Goal: Task Accomplishment & Management: Complete application form

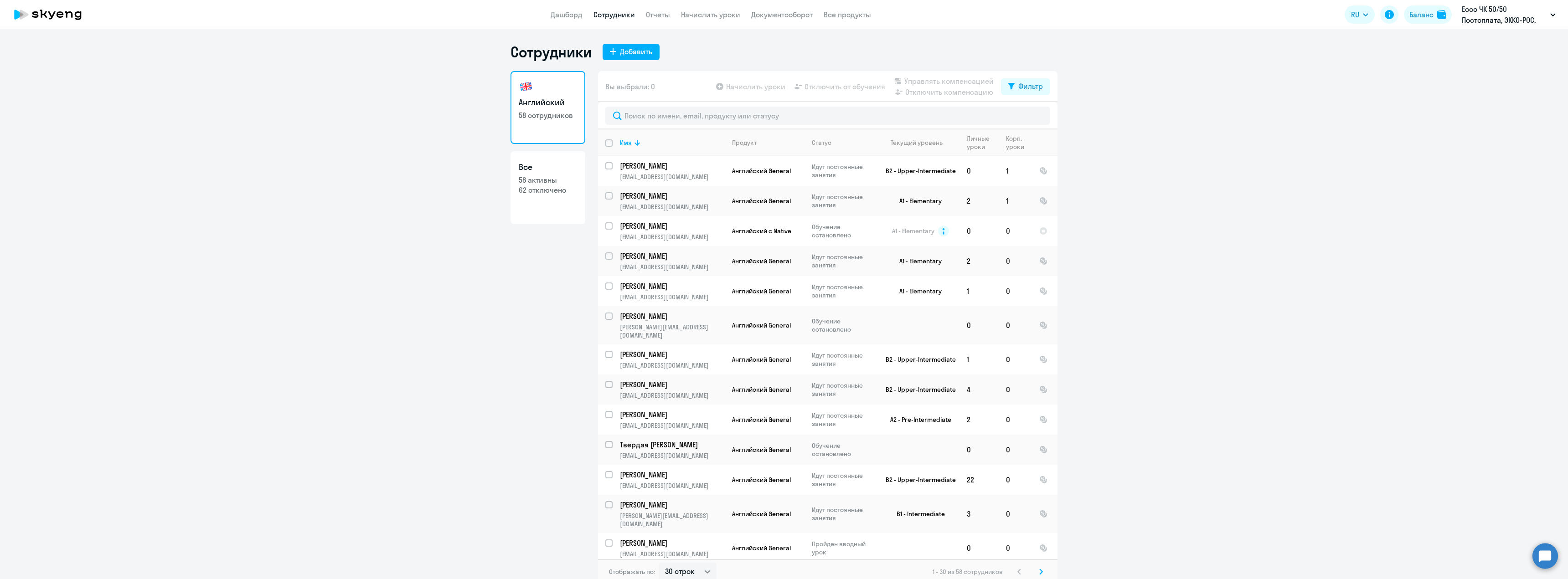
select select "30"
click at [629, 53] on div "Добавить" at bounding box center [635, 52] width 32 height 11
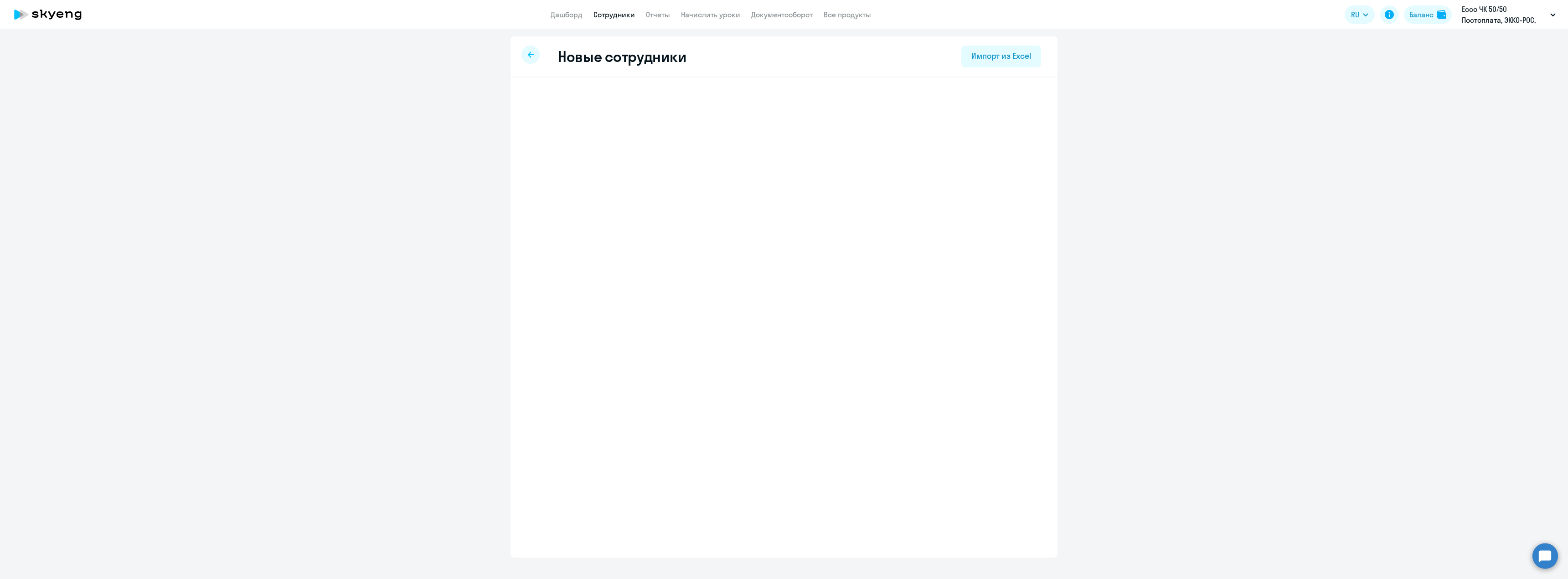
select select "english_adult_not_native_speaker"
select select "3"
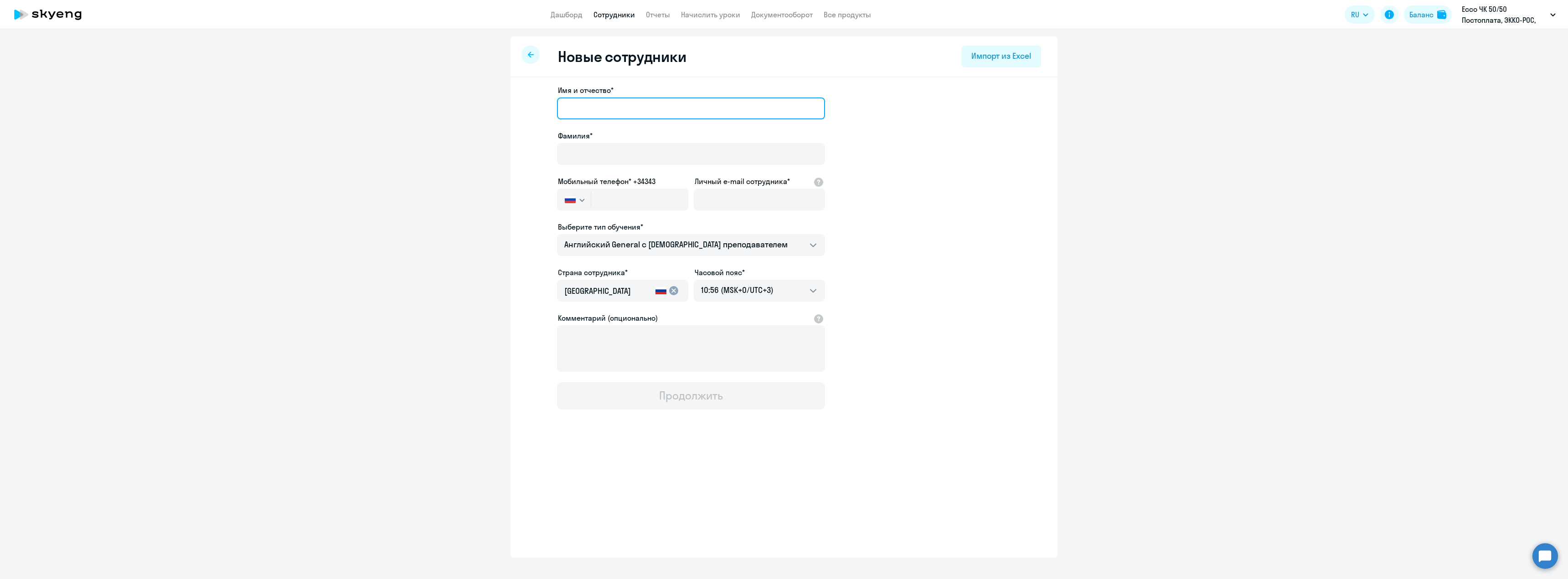
click at [576, 102] on input "Имя и отчество*" at bounding box center [691, 108] width 268 height 22
type input "Мария"
type input "Коннова"
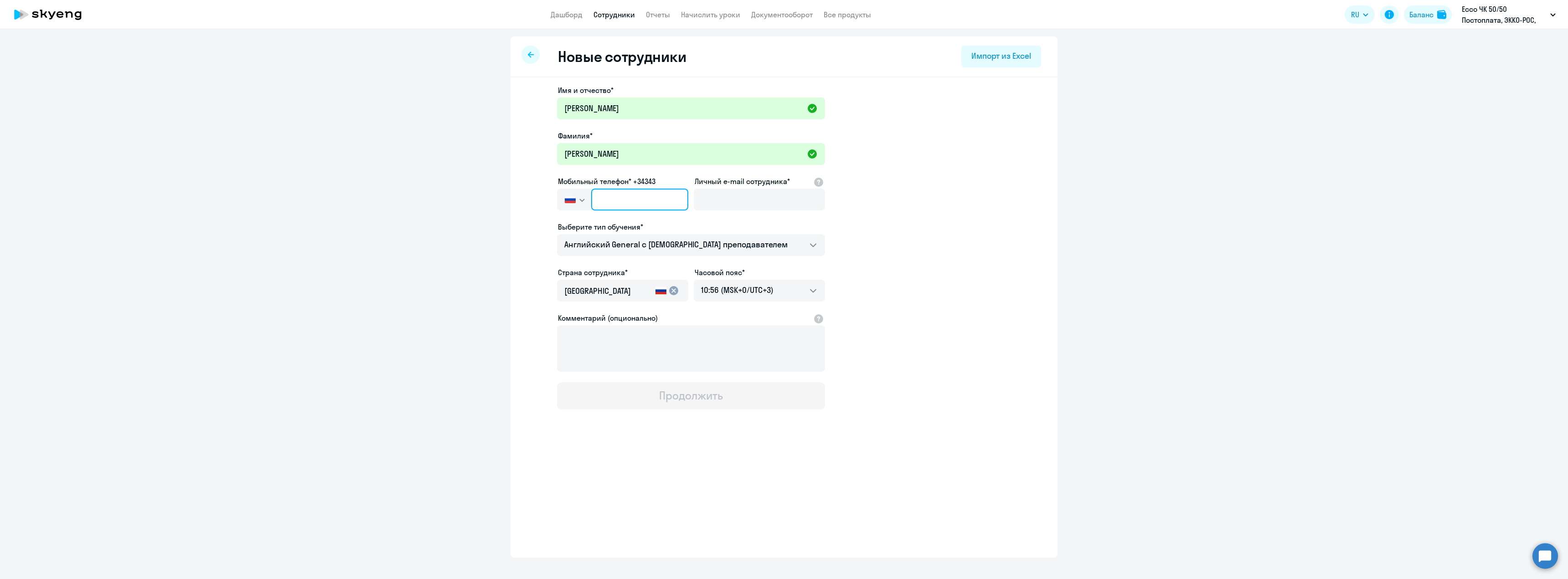
click at [632, 194] on input "text" at bounding box center [640, 199] width 97 height 22
paste input "+7 903 673-96-95"
type input "+7 903 673-96-95"
click at [709, 196] on input "Личный e-mail сотрудника*" at bounding box center [760, 199] width 131 height 22
paste input "MAKON@ECCO.COM"
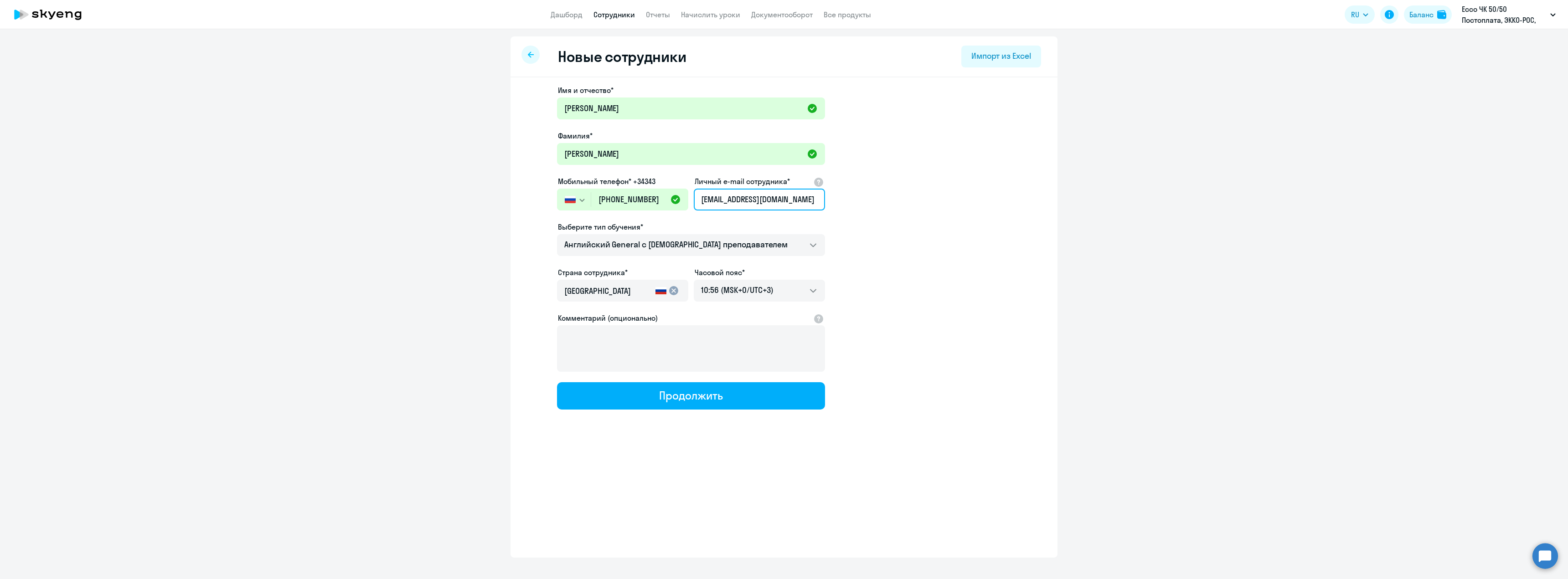
type input "MAKON@ECCO.COM"
click at [643, 201] on input "+7 903 673-96-95" at bounding box center [640, 199] width 97 height 22
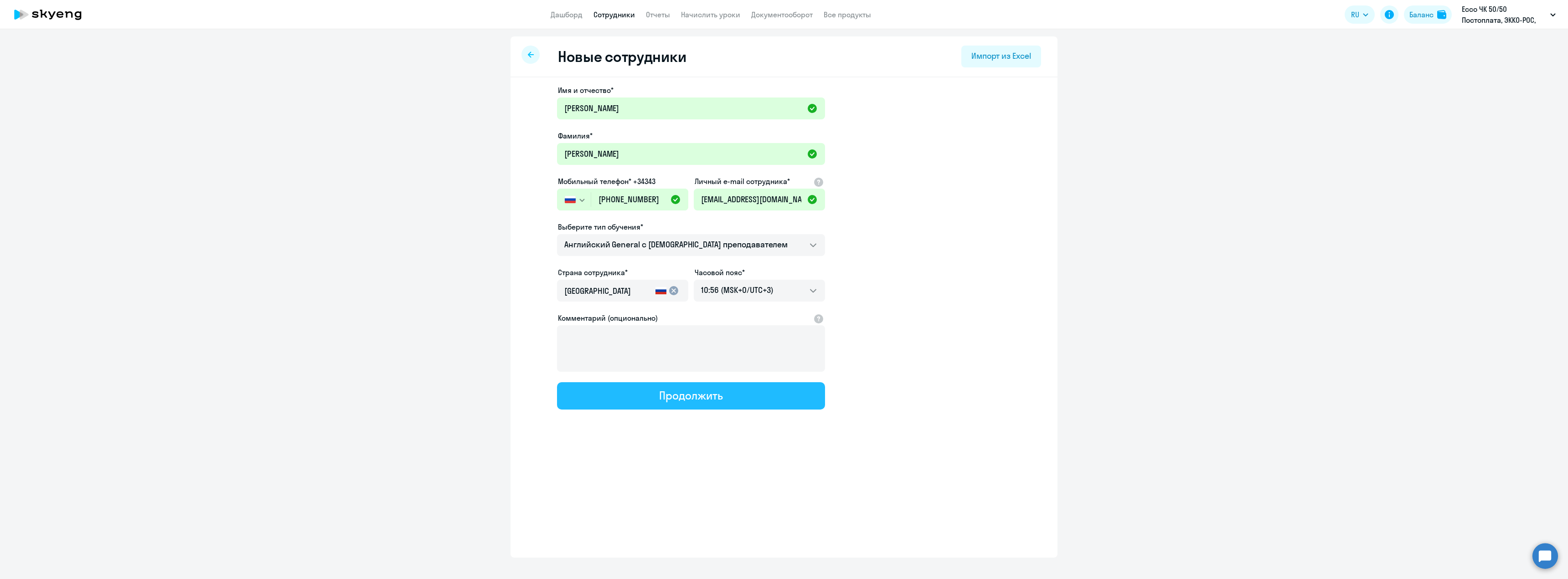
click at [662, 394] on div "Продолжить" at bounding box center [691, 395] width 63 height 15
select select "english_adult_not_native_speaker"
select select "3"
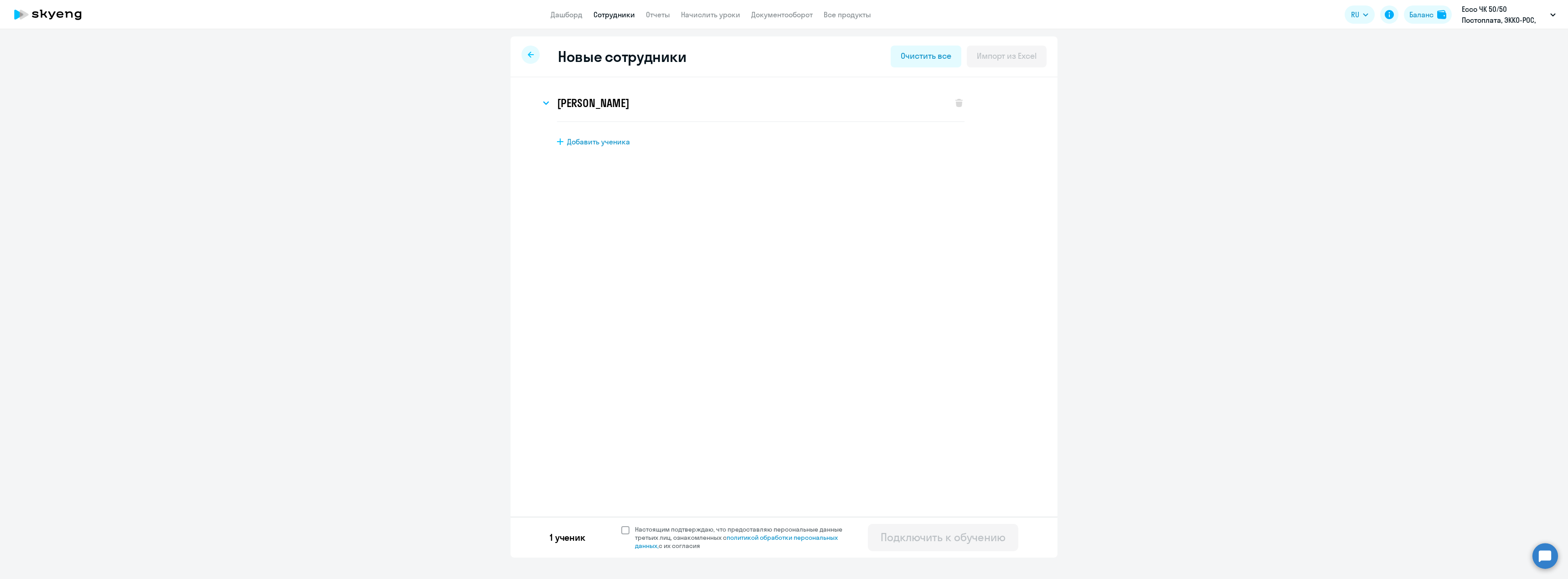
click at [626, 530] on span at bounding box center [625, 530] width 8 height 8
click at [621, 525] on input "Настоящим подтверждаю, что предоставляю персональные данные третьих лиц, ознако…" at bounding box center [621, 525] width 1 height 1
checkbox input "true"
click at [919, 539] on div "Подключить к обучению" at bounding box center [943, 537] width 125 height 15
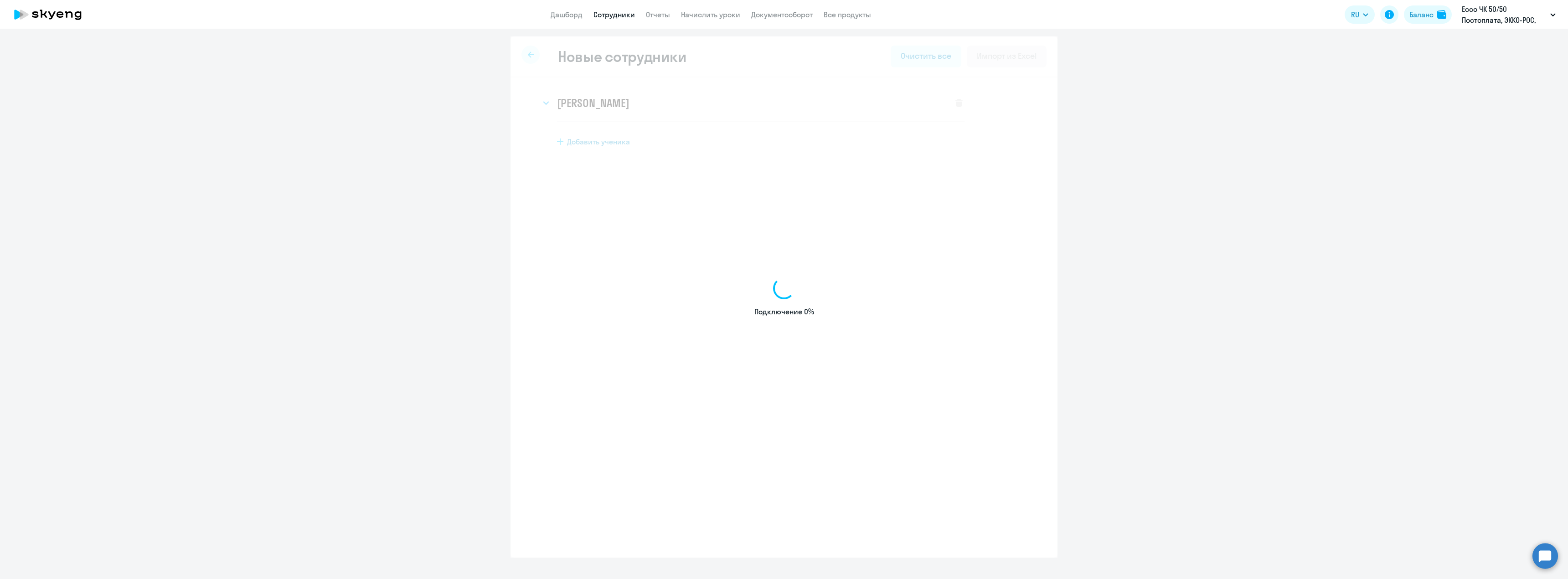
select select "english_adult_not_native_speaker"
select select "3"
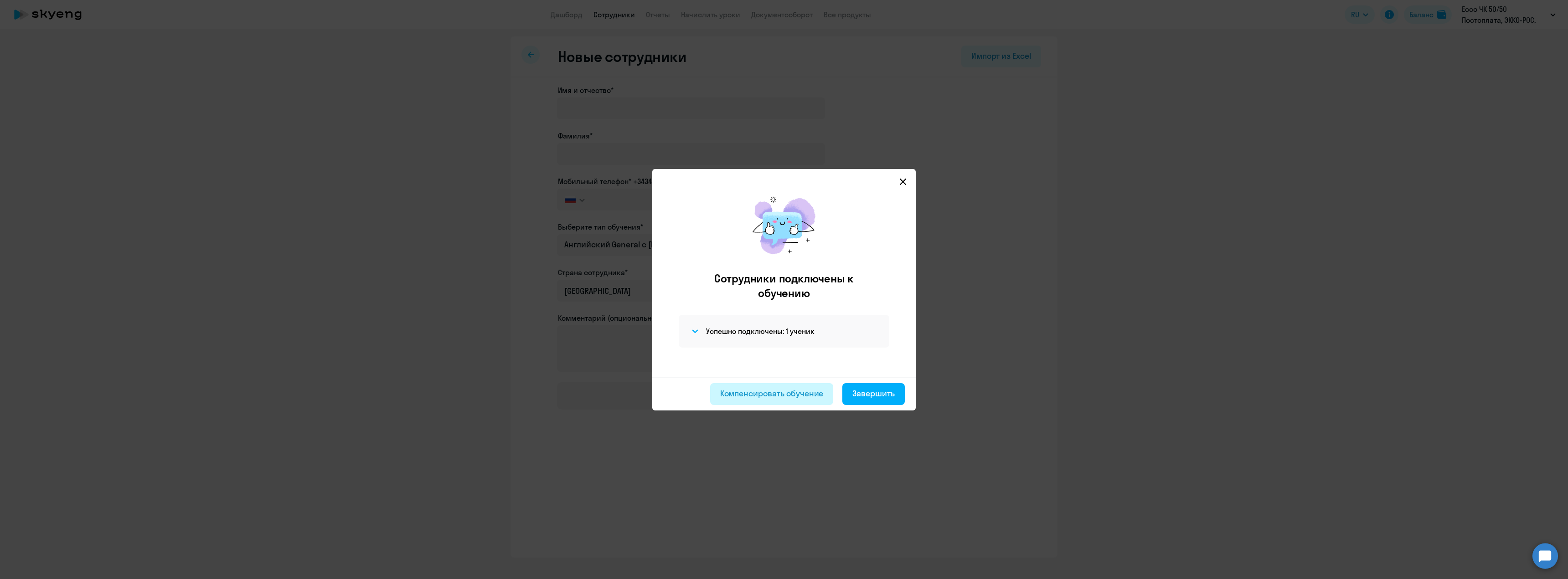
click at [760, 388] on div "Компенсировать обучение" at bounding box center [772, 393] width 103 height 12
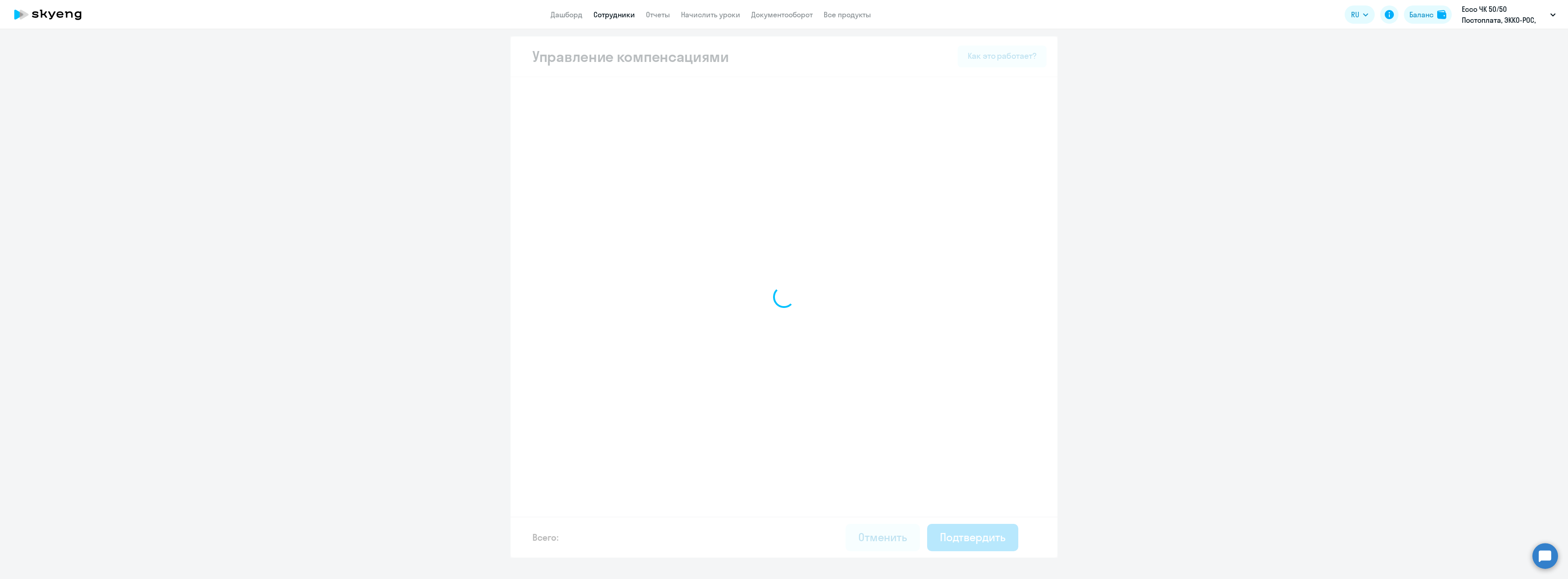
select select "MONTHLY"
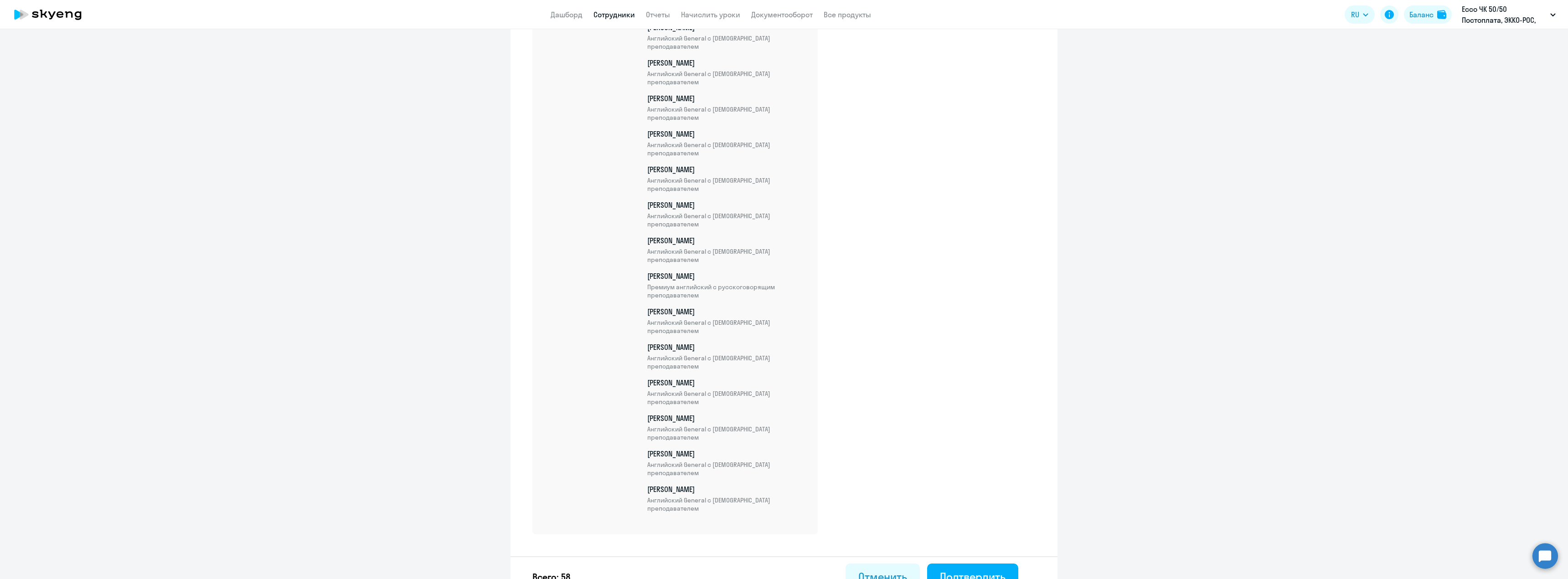
scroll to position [1896, 0]
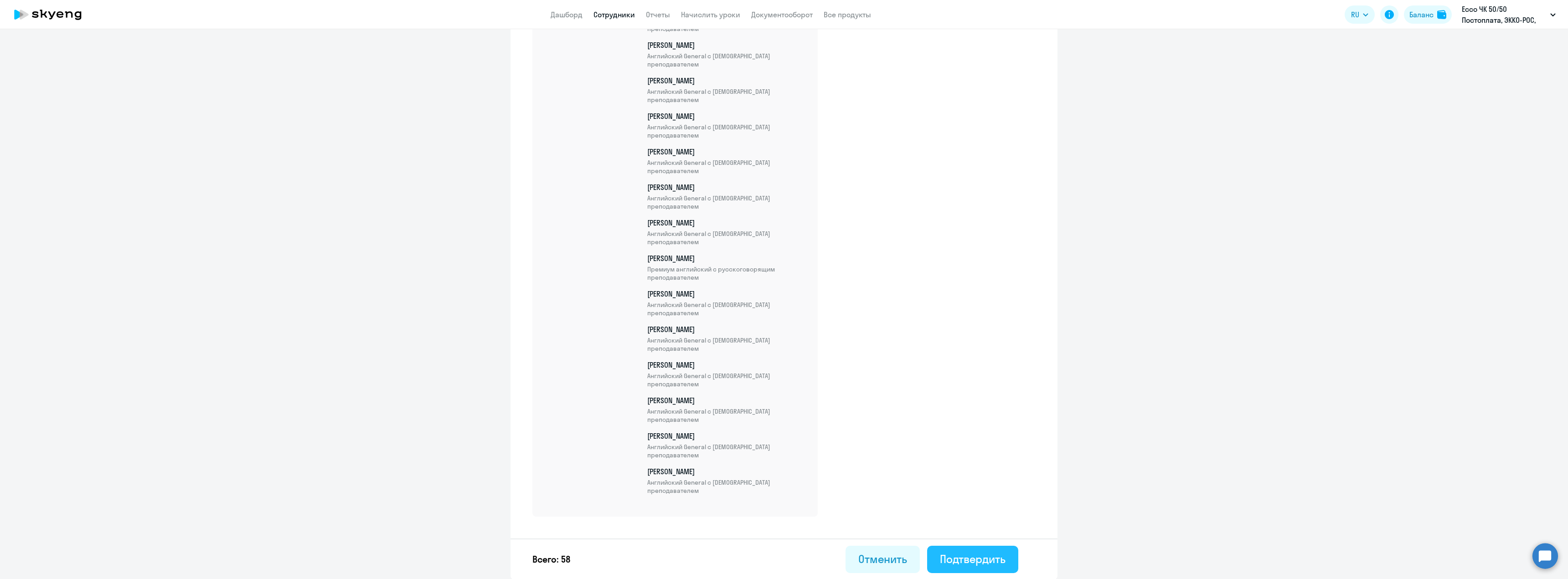
click at [961, 563] on div "Подтвердить" at bounding box center [973, 559] width 66 height 15
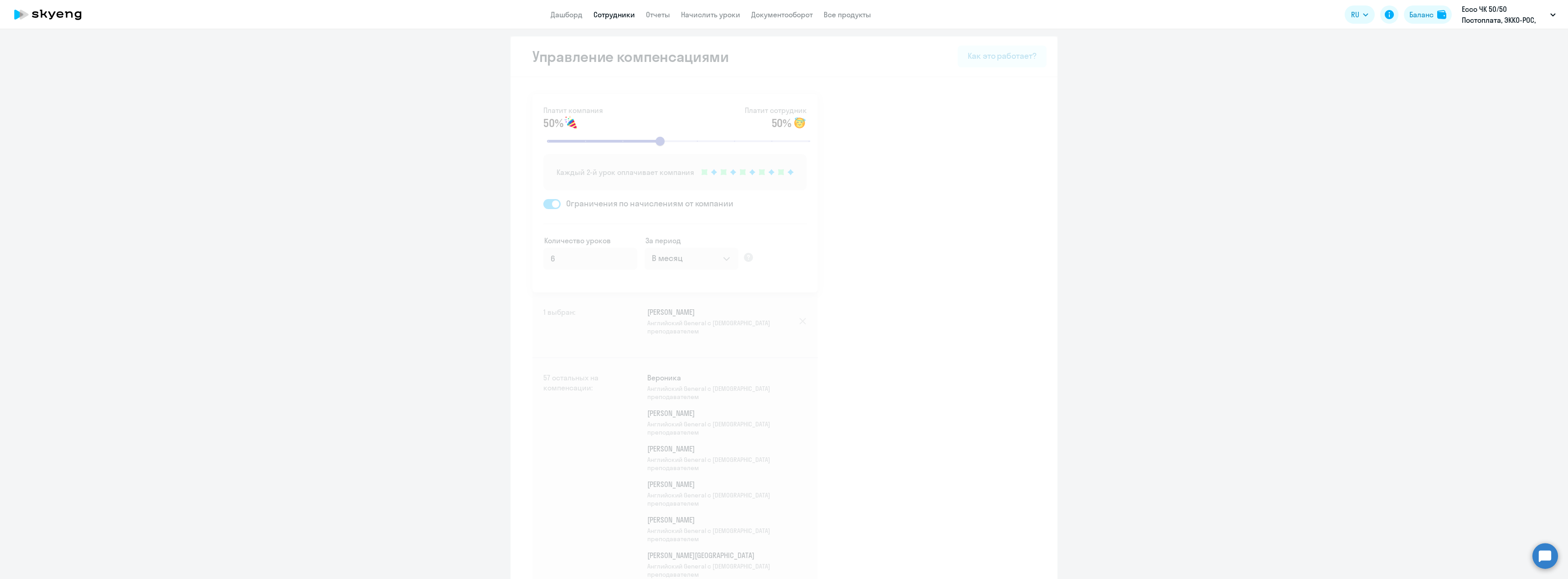
select select "30"
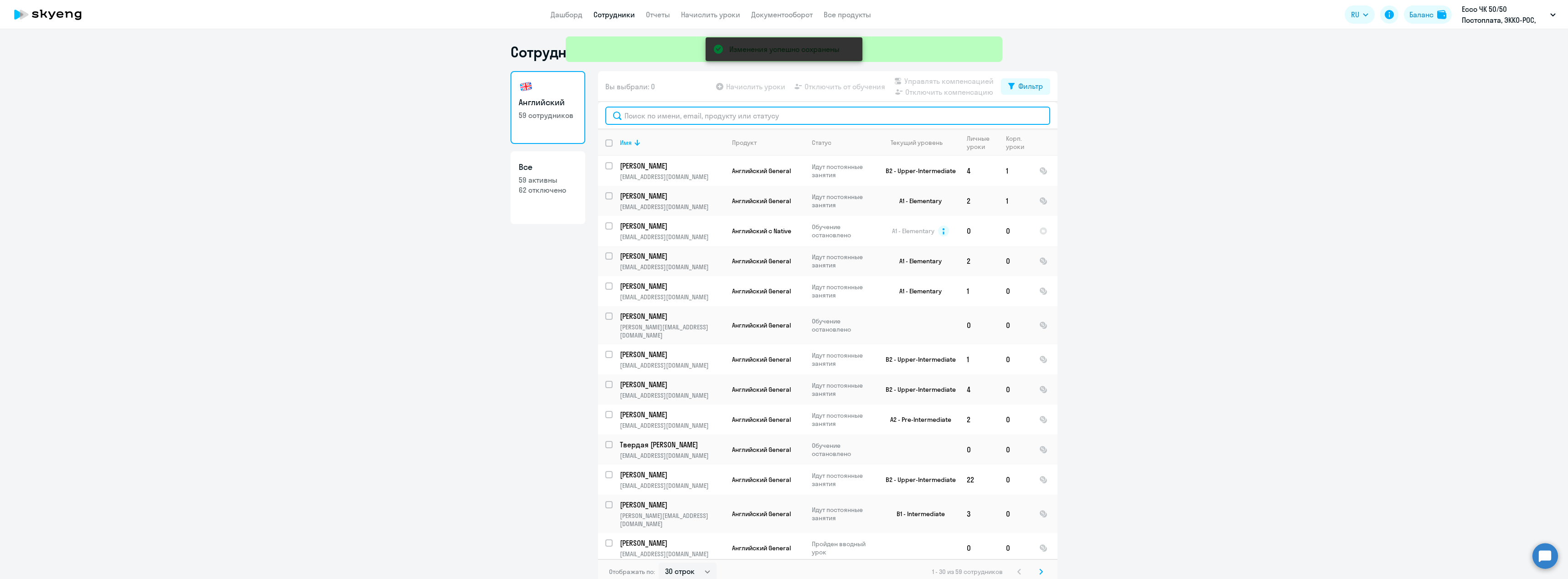
click at [663, 114] on input "text" at bounding box center [827, 116] width 445 height 18
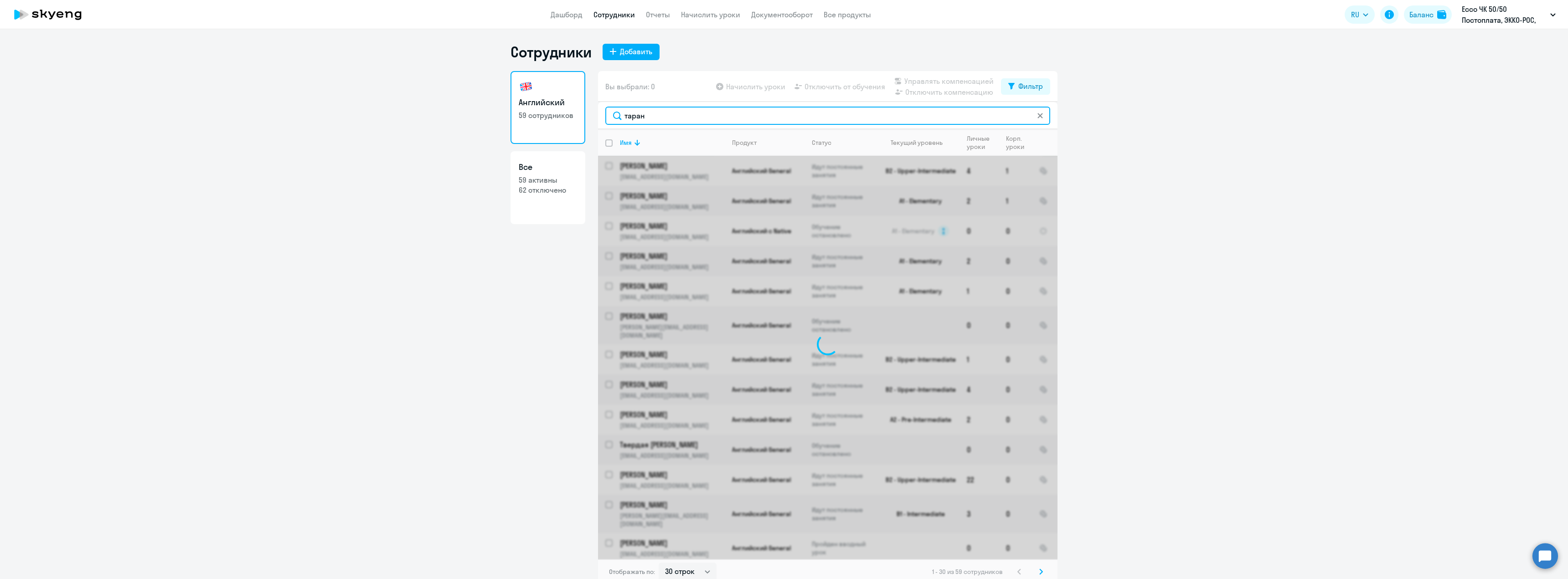
type input "таранд"
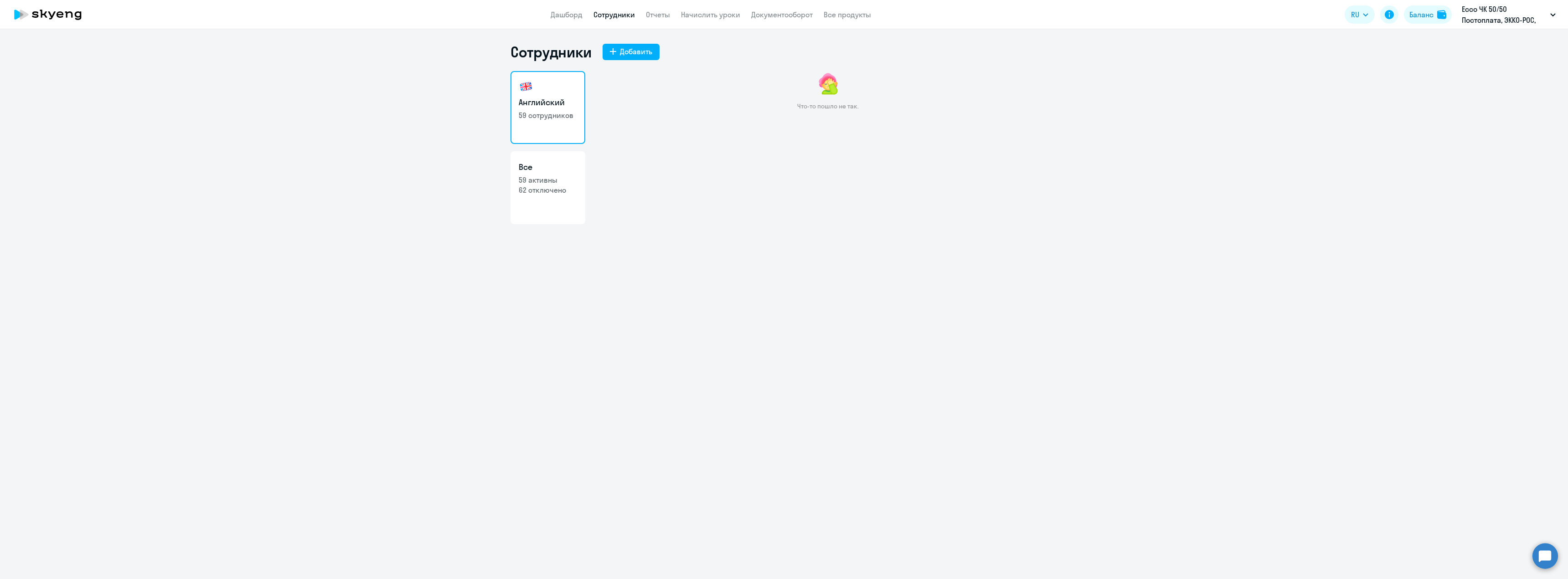
click at [547, 106] on h3 "Английский" at bounding box center [548, 102] width 58 height 12
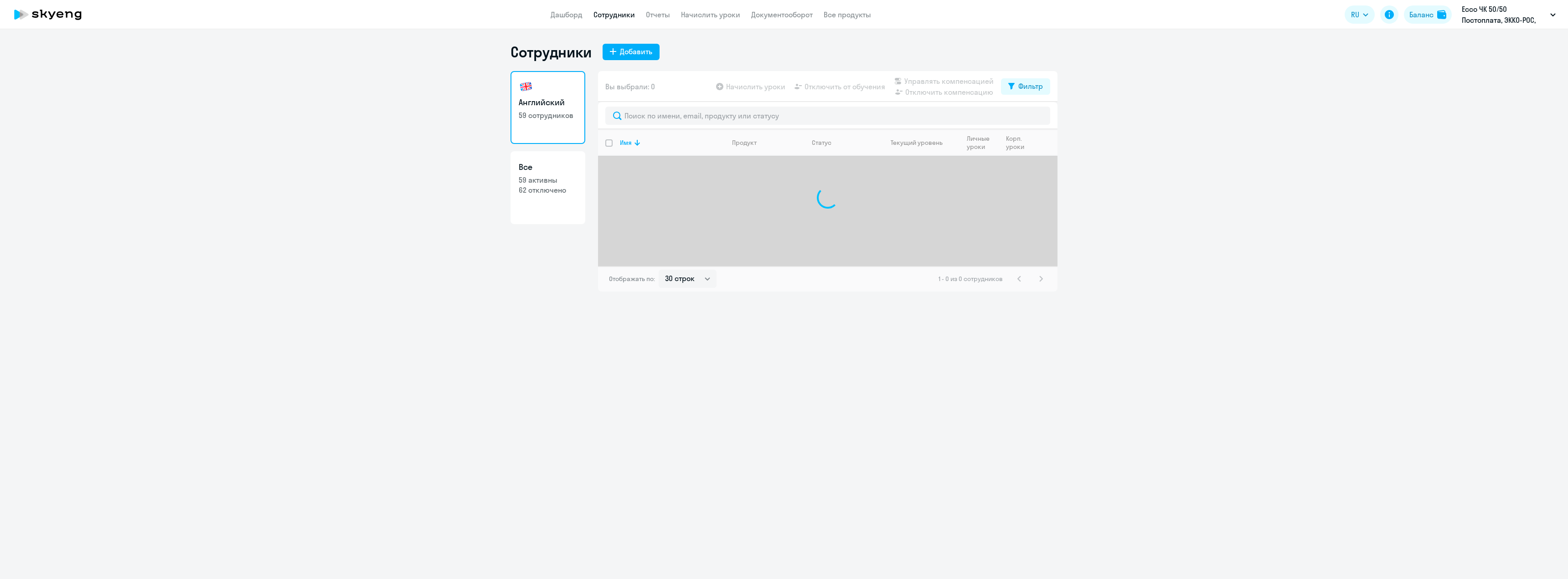
select select "30"
click at [645, 114] on input "text" at bounding box center [827, 116] width 445 height 18
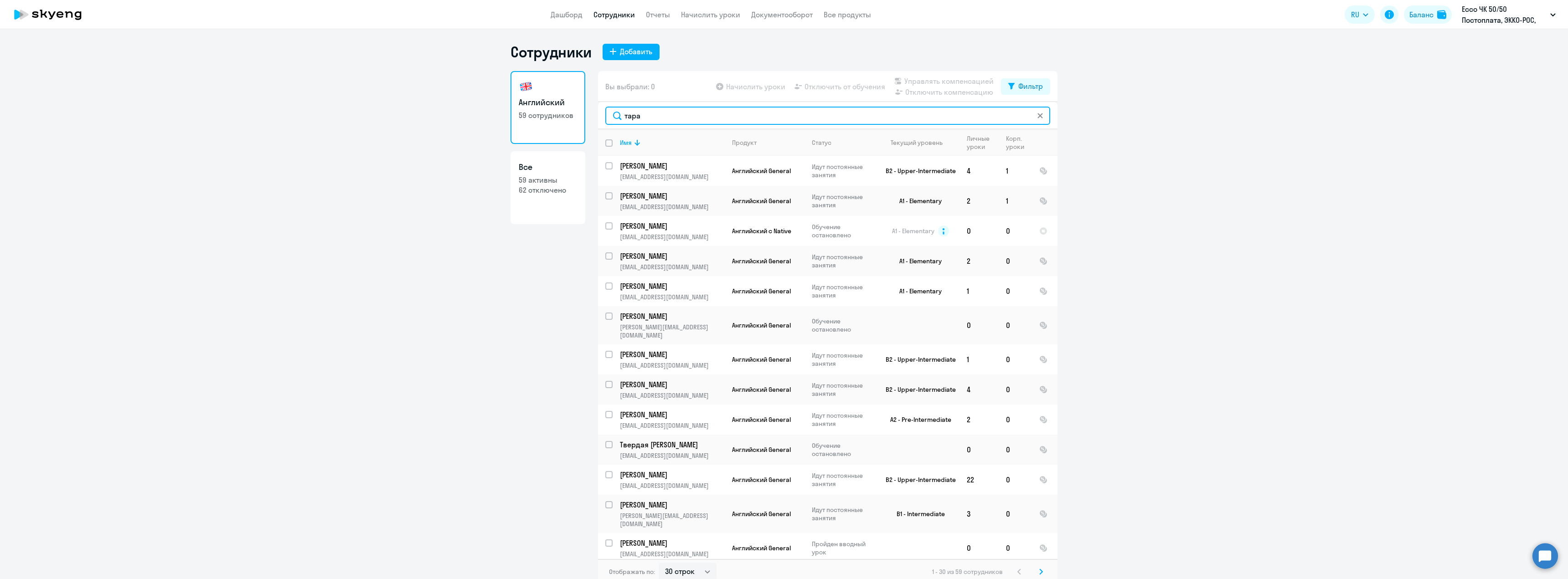
type input "таран"
click at [635, 140] on icon at bounding box center [637, 142] width 11 height 11
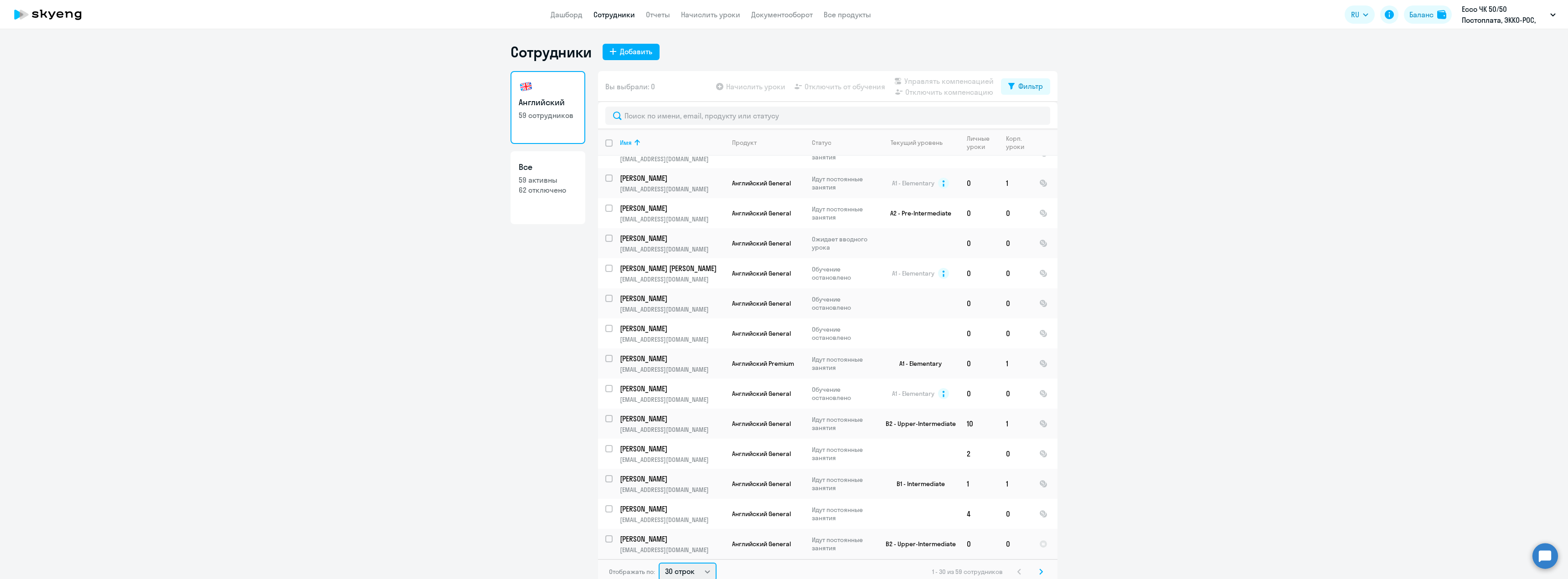
scroll to position [2, 0]
click at [701, 569] on select "30 строк 50 строк 100 строк" at bounding box center [687, 570] width 58 height 18
select select "100"
click at [659, 561] on select "30 строк 50 строк 100 строк" at bounding box center [687, 570] width 58 height 18
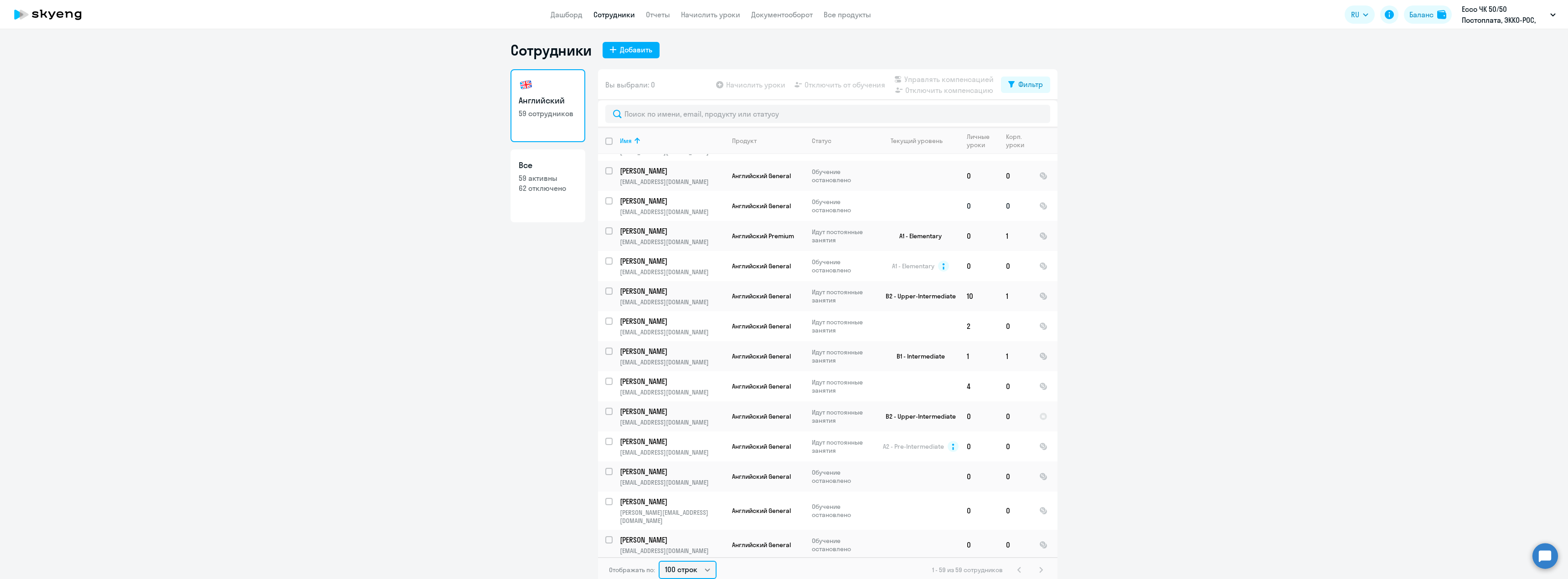
scroll to position [619, 0]
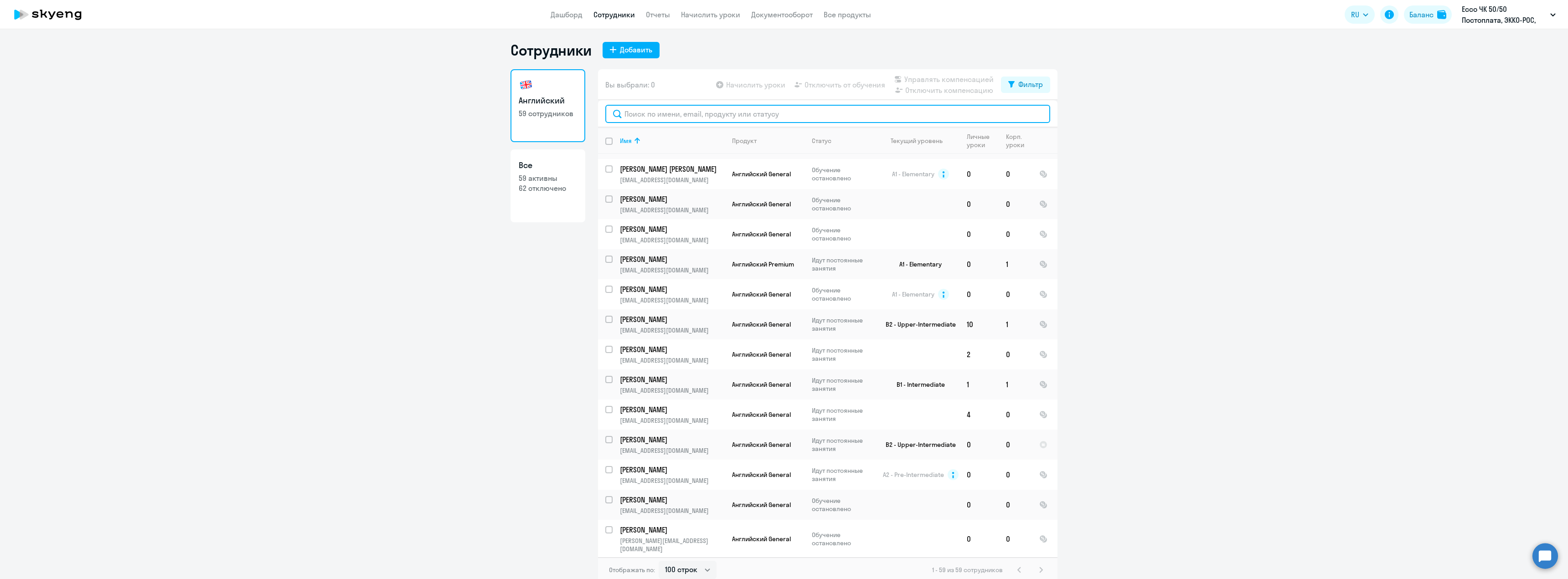
click at [654, 113] on input "text" at bounding box center [827, 114] width 445 height 18
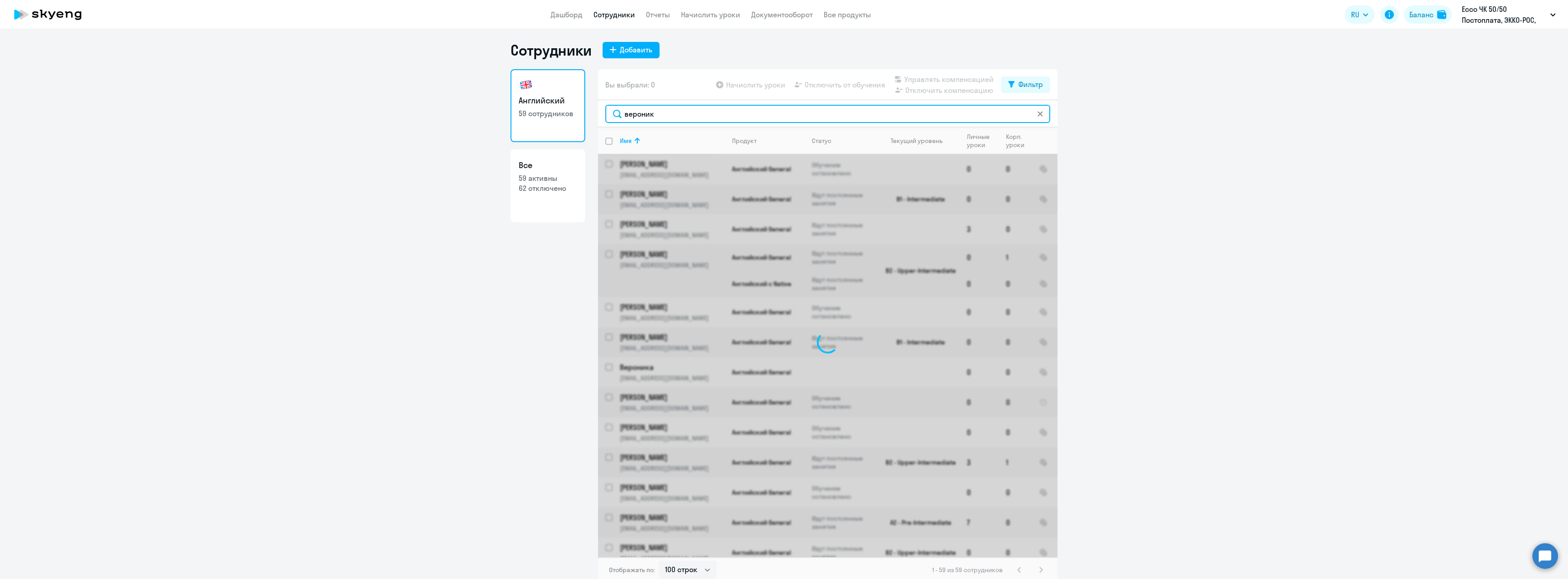
type input "вероника"
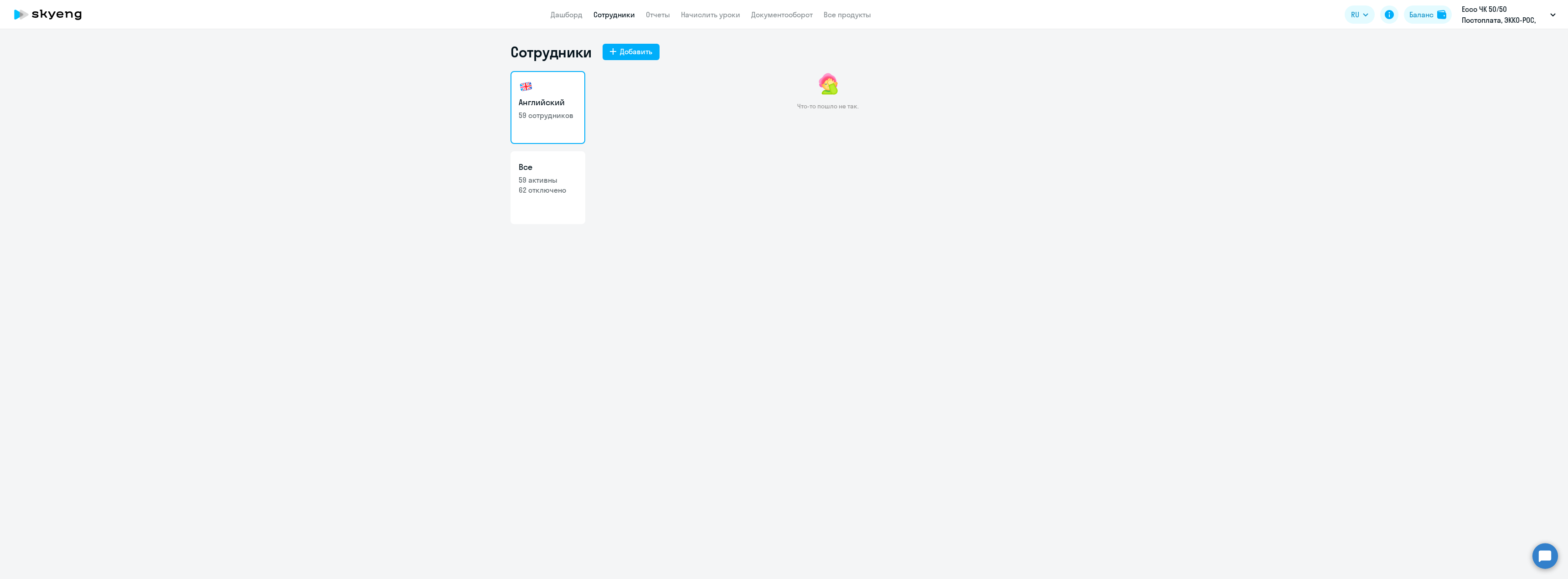
click at [558, 99] on h3 "Английский" at bounding box center [548, 102] width 58 height 12
click at [623, 49] on div "Добавить" at bounding box center [635, 52] width 32 height 11
select select "english_adult_not_native_speaker"
select select "3"
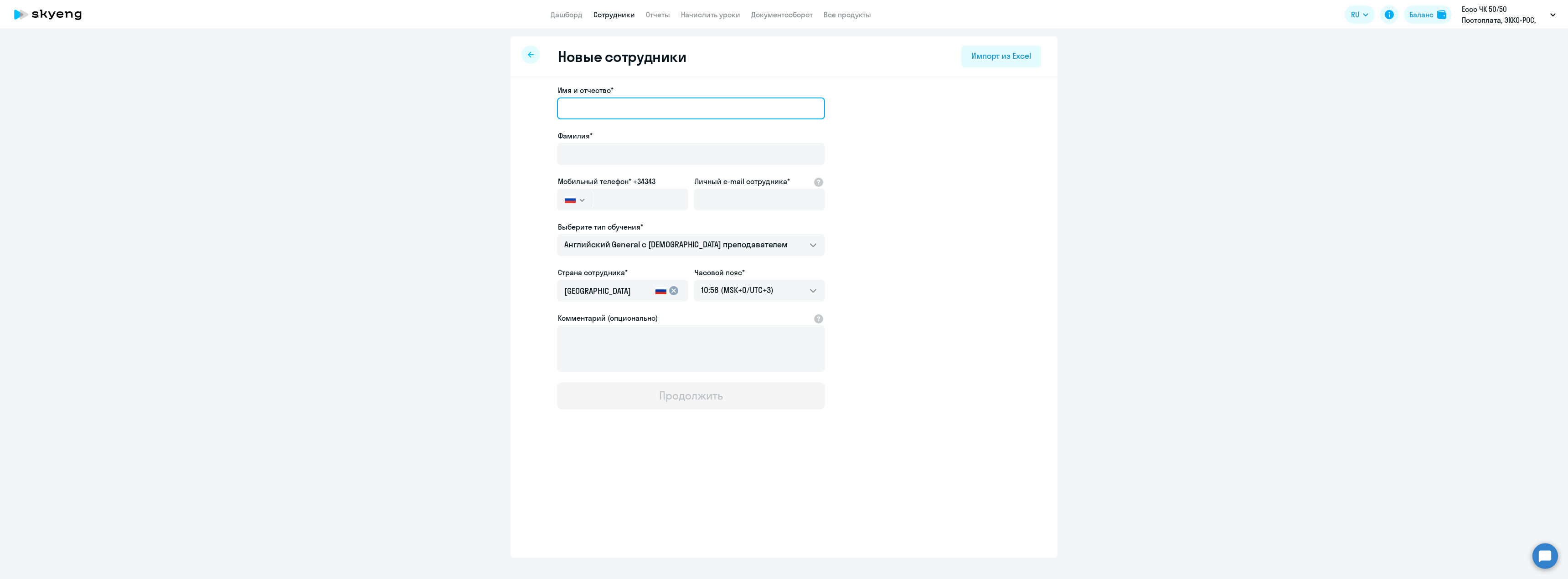
click at [593, 111] on input "Имя и отчество*" at bounding box center [691, 108] width 268 height 22
type input "Вероника"
click at [597, 156] on input "Фамилия*" at bounding box center [691, 154] width 268 height 22
type input "Таранда"
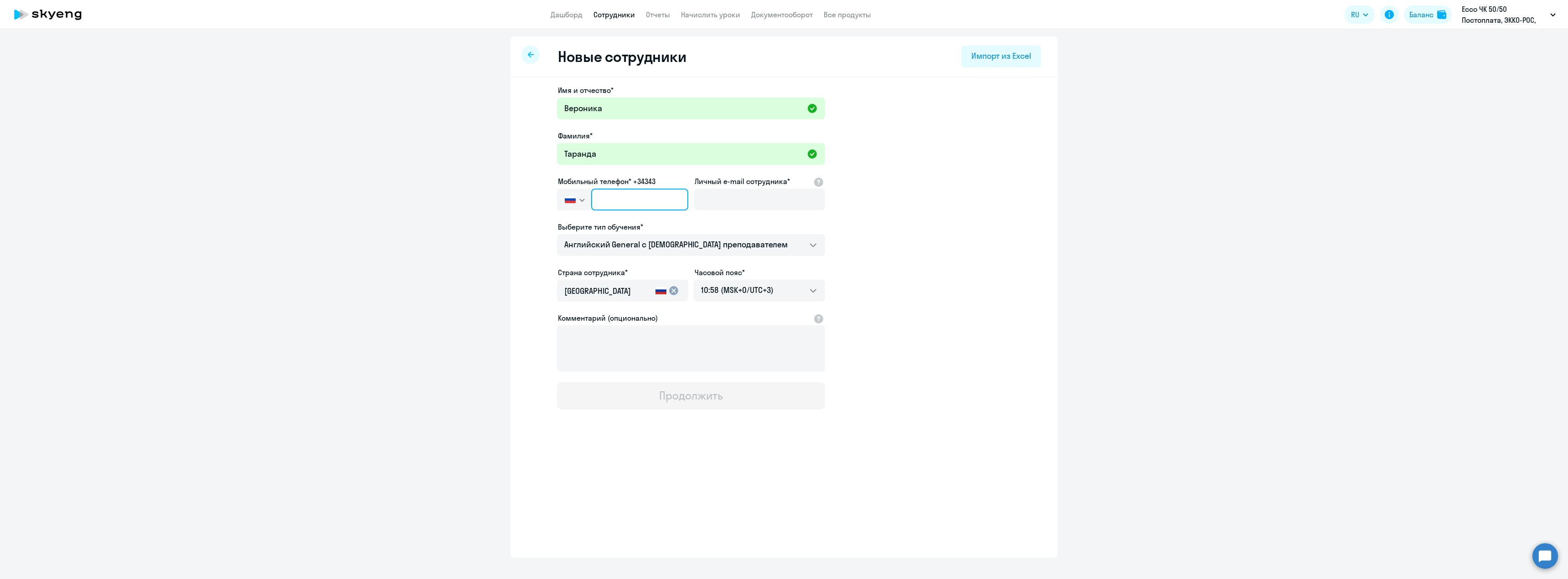
click at [616, 199] on input "text" at bounding box center [640, 199] width 97 height 22
paste input "+7 925 879-03-95"
type input "+7 925 879-03-95"
click at [752, 199] on input "Личный e-mail сотрудника*" at bounding box center [760, 199] width 131 height 22
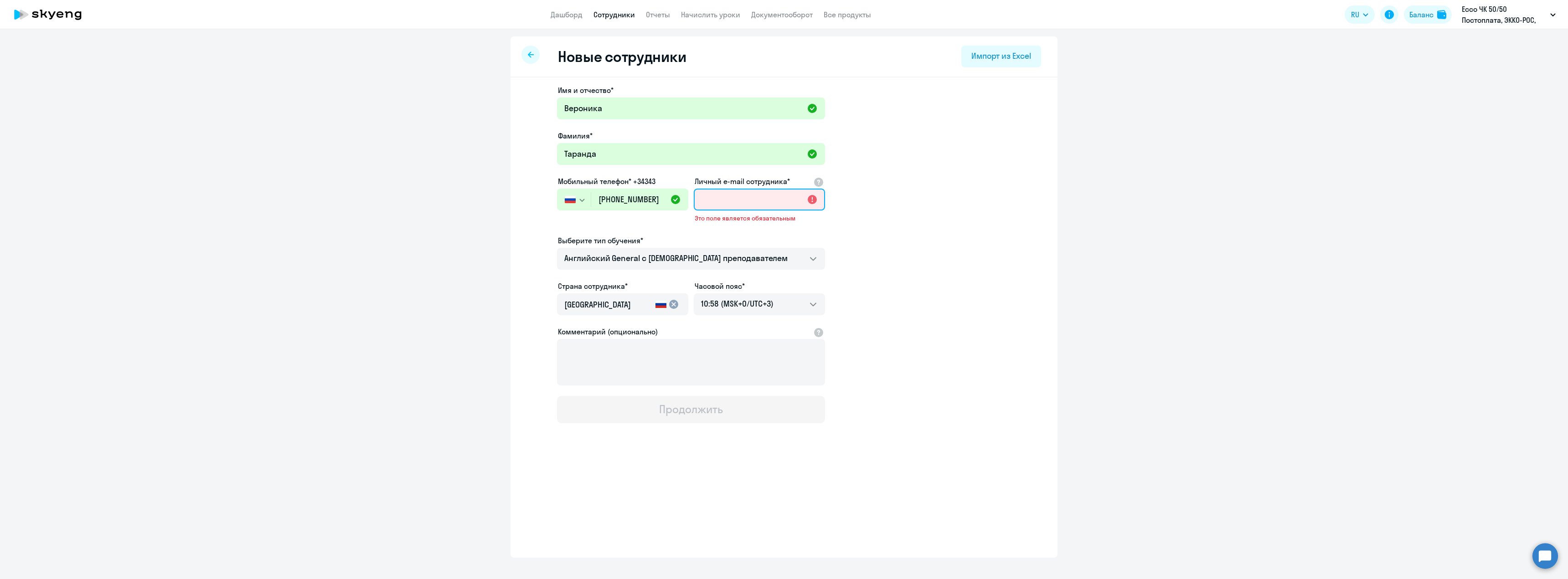
click at [727, 198] on input "Личный e-mail сотрудника*" at bounding box center [760, 199] width 131 height 22
paste input "VET@ECCO.COM"
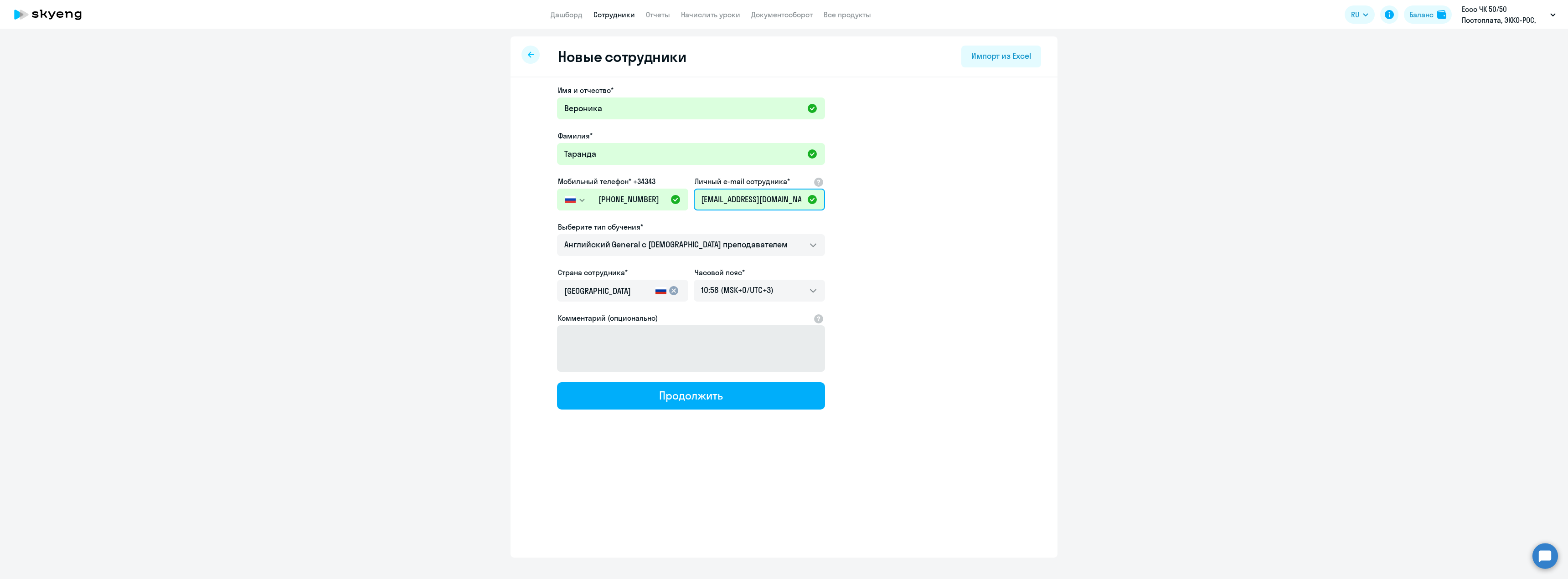
type input "VET@ECCO.COM"
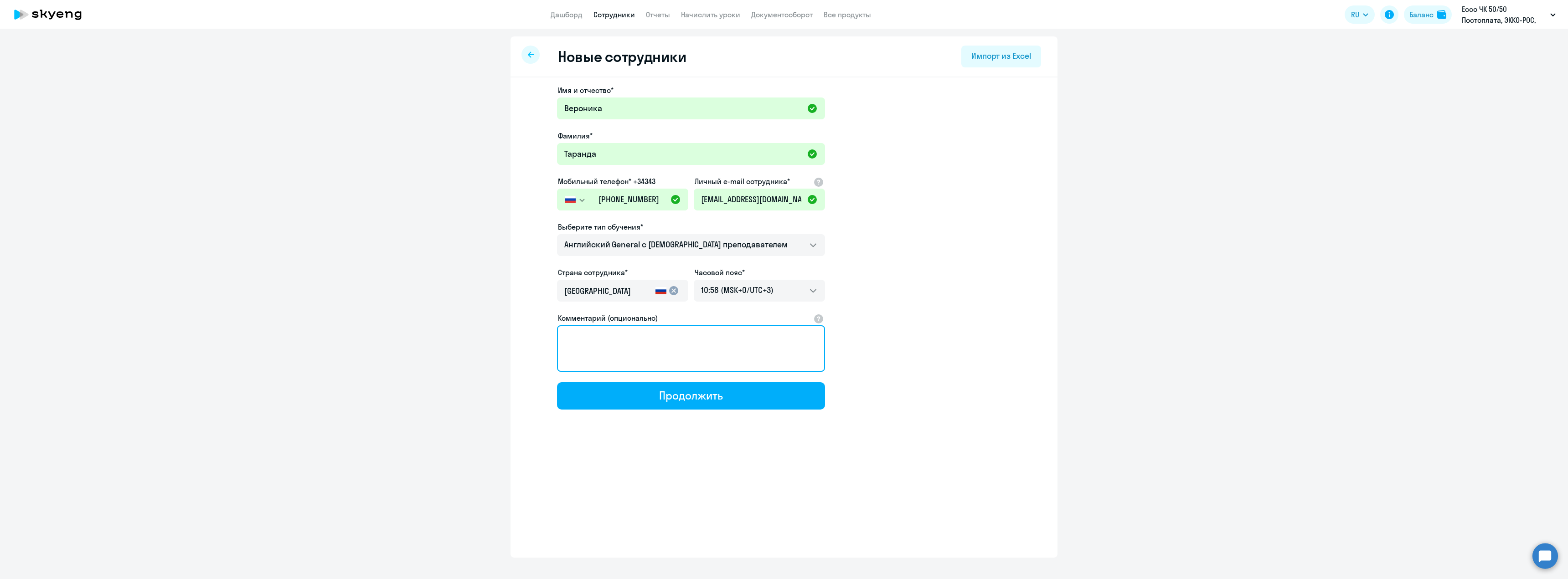
click at [631, 343] on textarea "Комментарий (опционально)" at bounding box center [691, 348] width 268 height 46
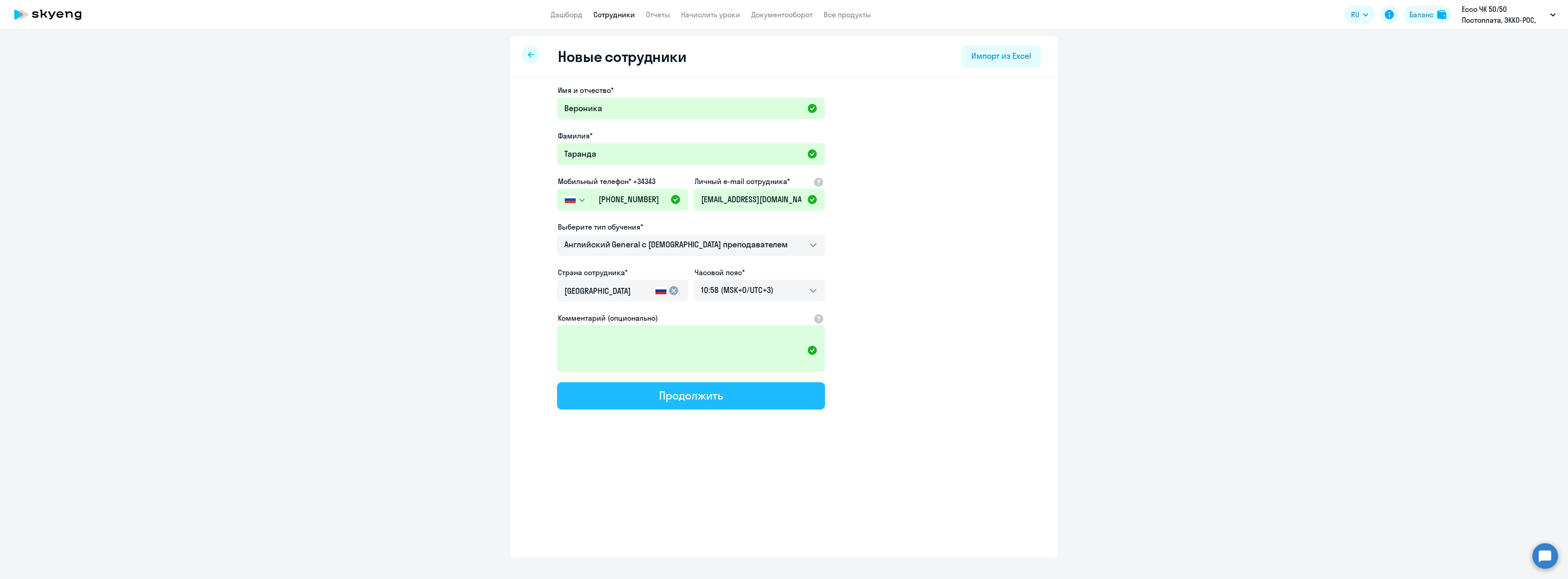
click at [674, 402] on button "Продолжить" at bounding box center [691, 395] width 268 height 27
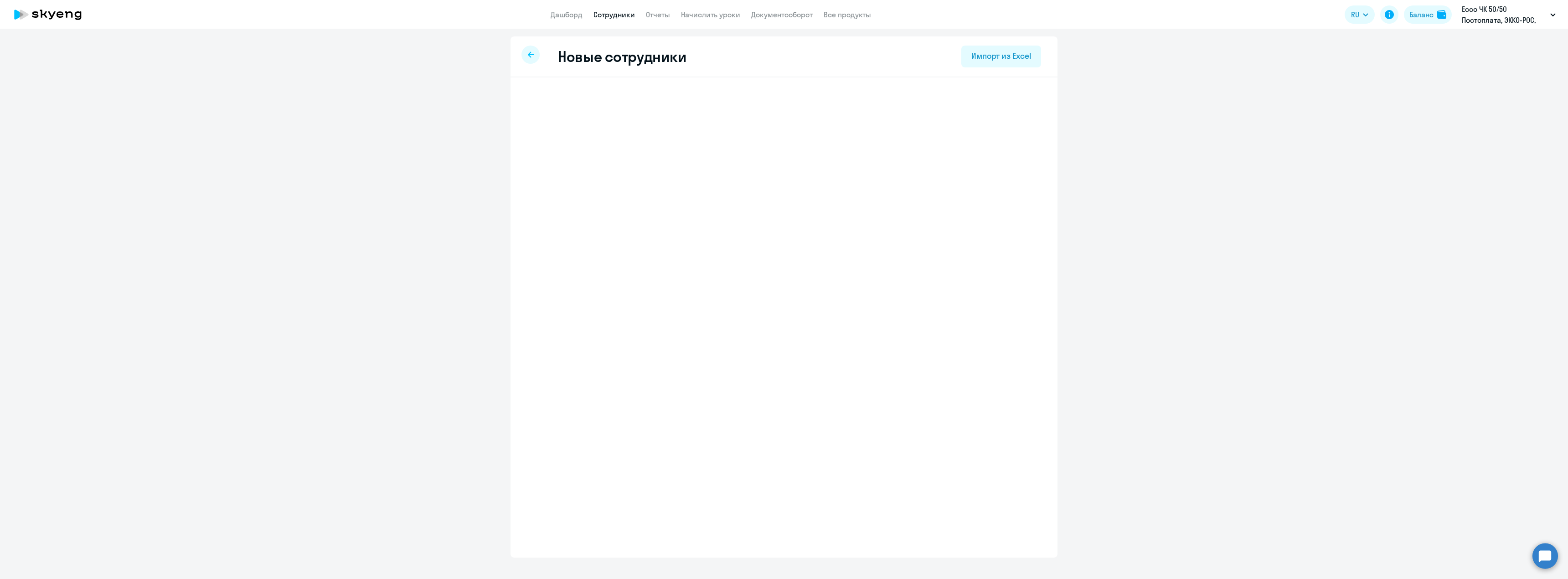
select select "english_adult_not_native_speaker"
select select "3"
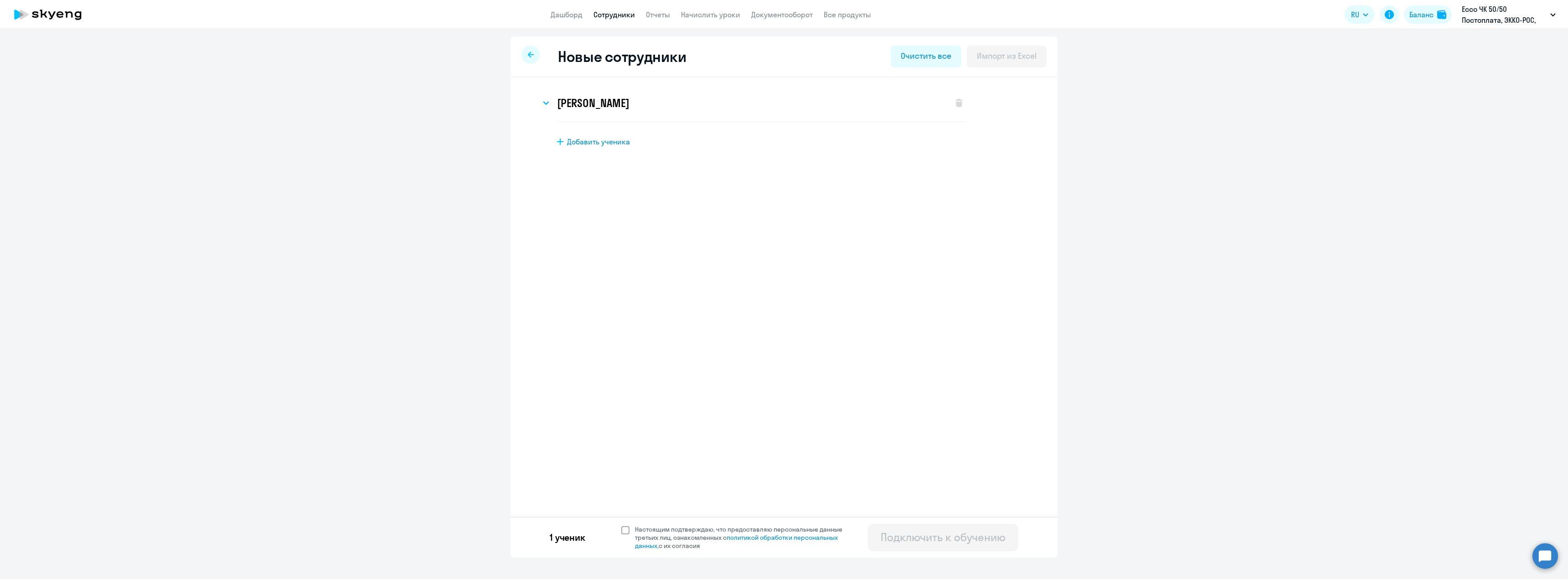
click at [623, 531] on span at bounding box center [625, 530] width 8 height 8
click at [621, 525] on input "Настоящим подтверждаю, что предоставляю персональные данные третьих лиц, ознако…" at bounding box center [621, 525] width 1 height 1
checkbox input "true"
click at [922, 535] on div "Подключить к обучению" at bounding box center [943, 537] width 125 height 15
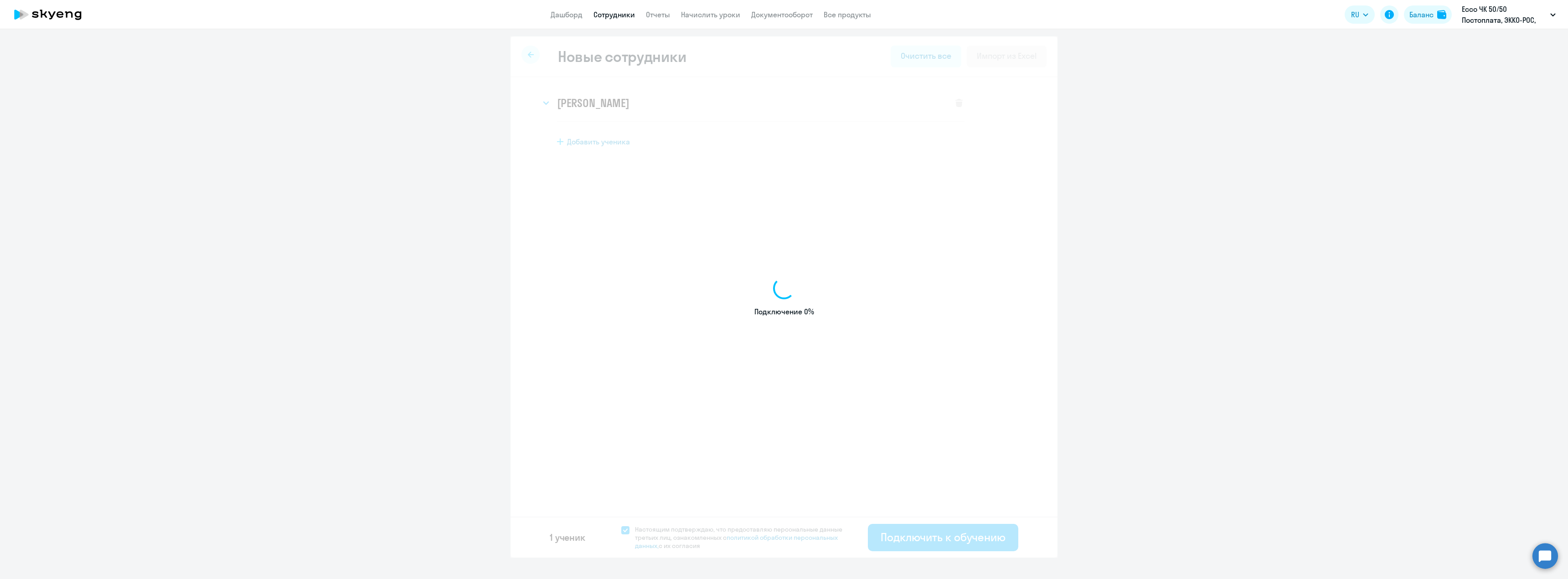
select select "english_adult_not_native_speaker"
select select "3"
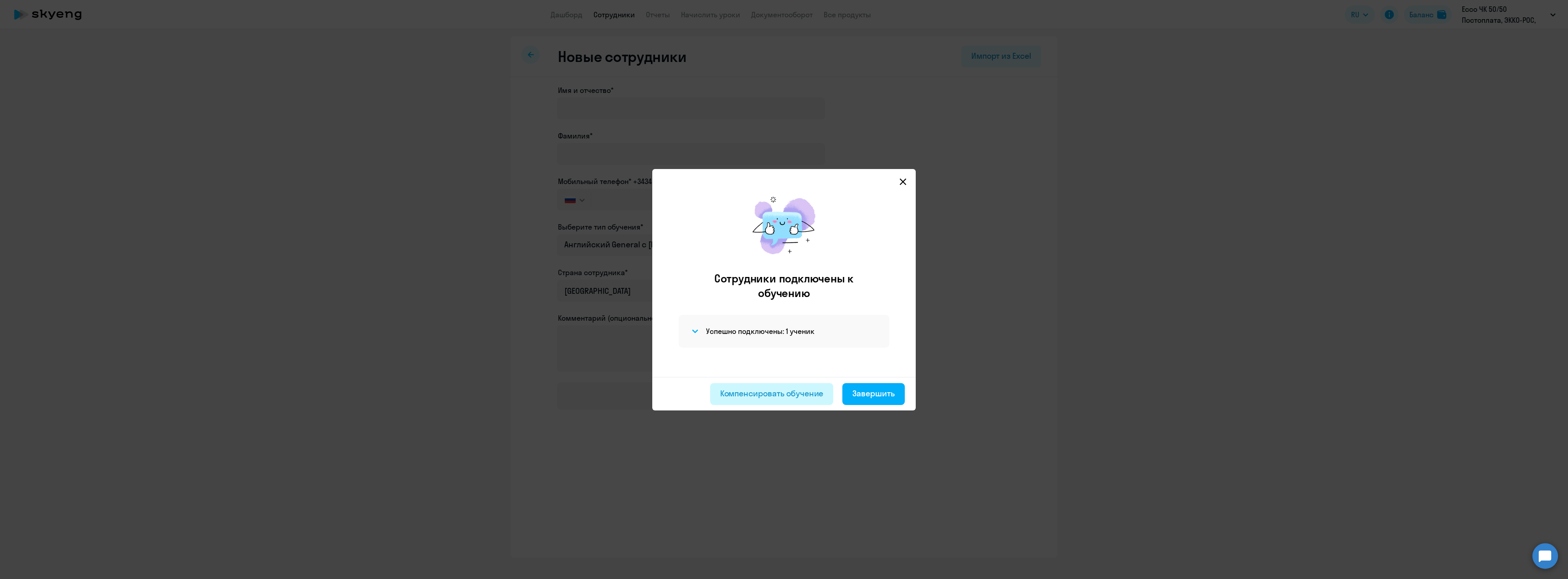
click at [768, 393] on div "Компенсировать обучение" at bounding box center [772, 393] width 103 height 12
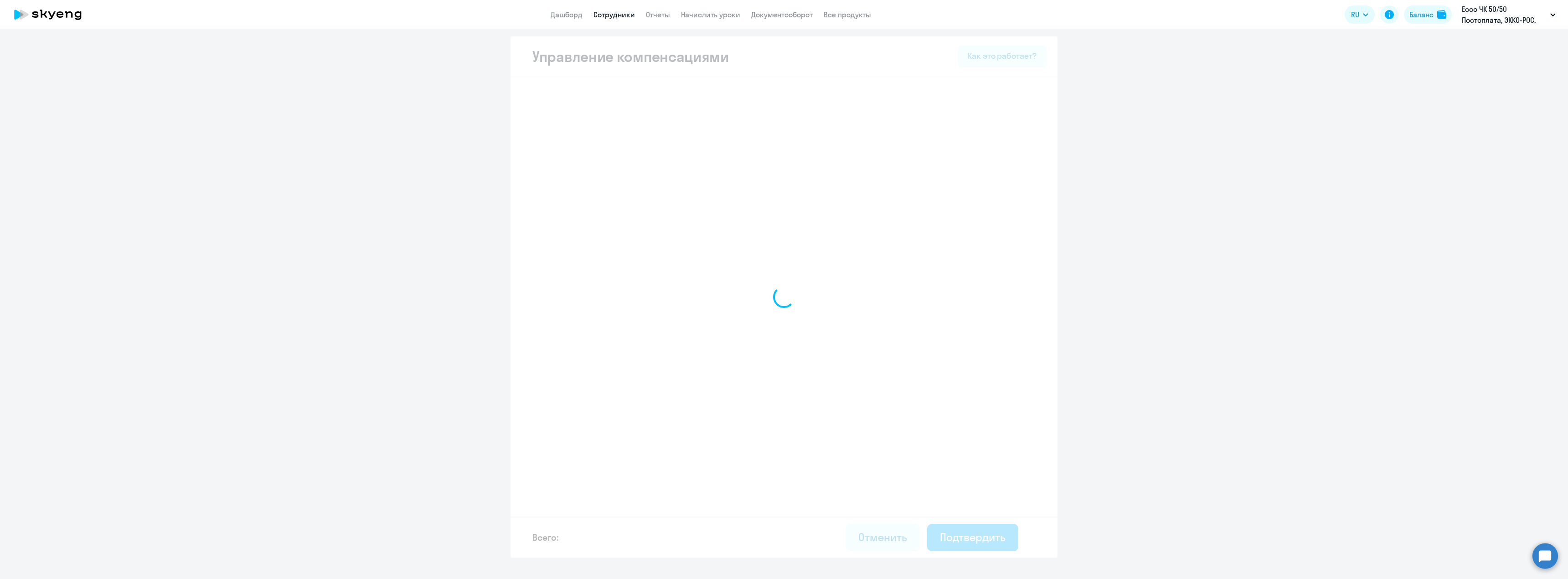
select select "MONTHLY"
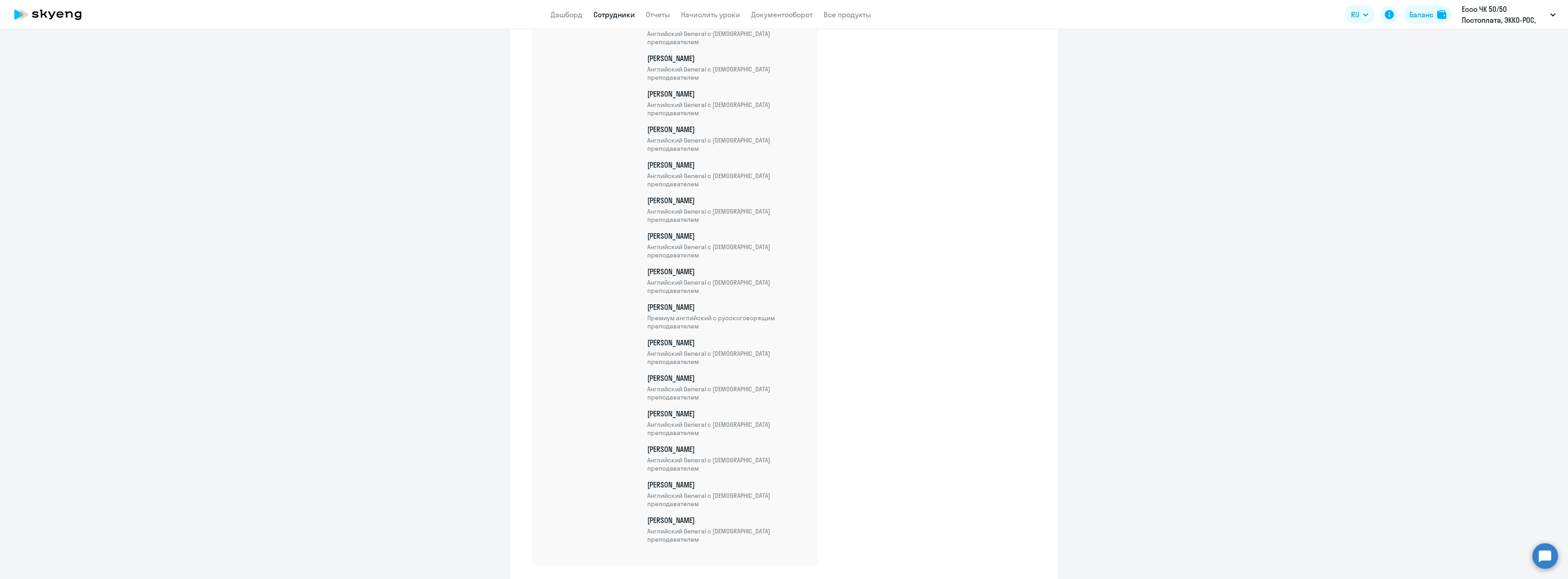
scroll to position [1896, 0]
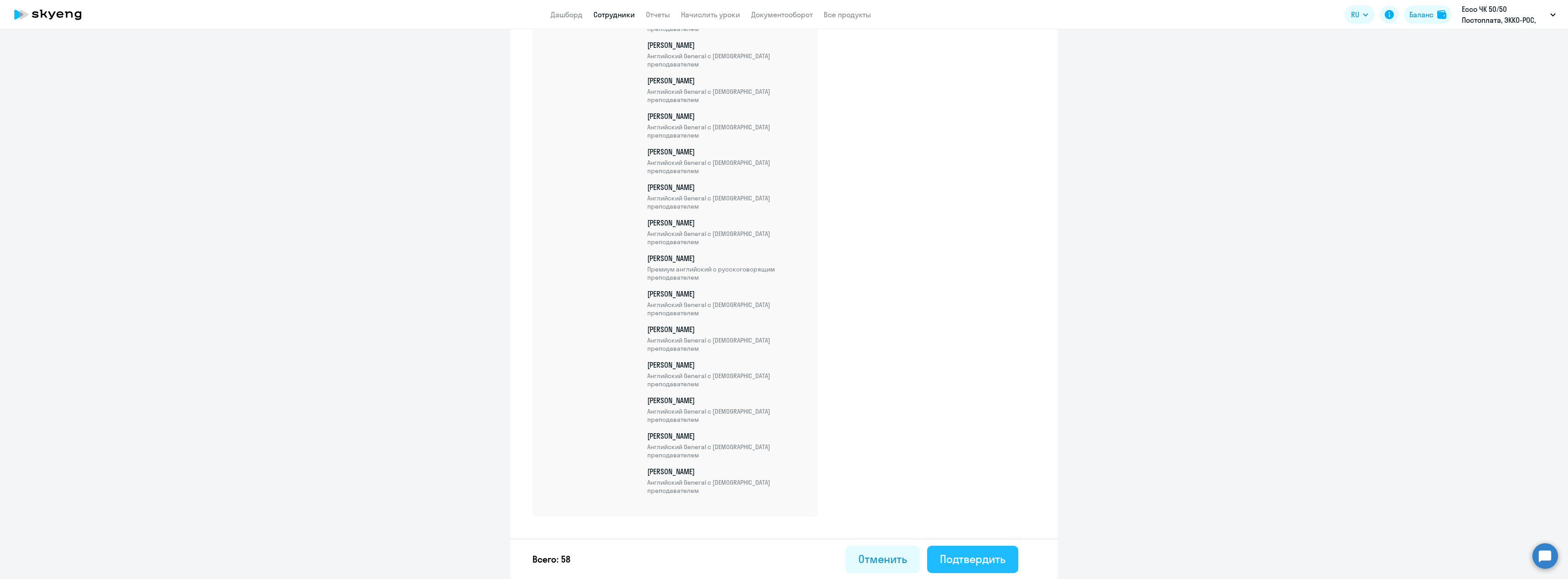
click at [957, 550] on button "Подтвердить" at bounding box center [973, 559] width 91 height 27
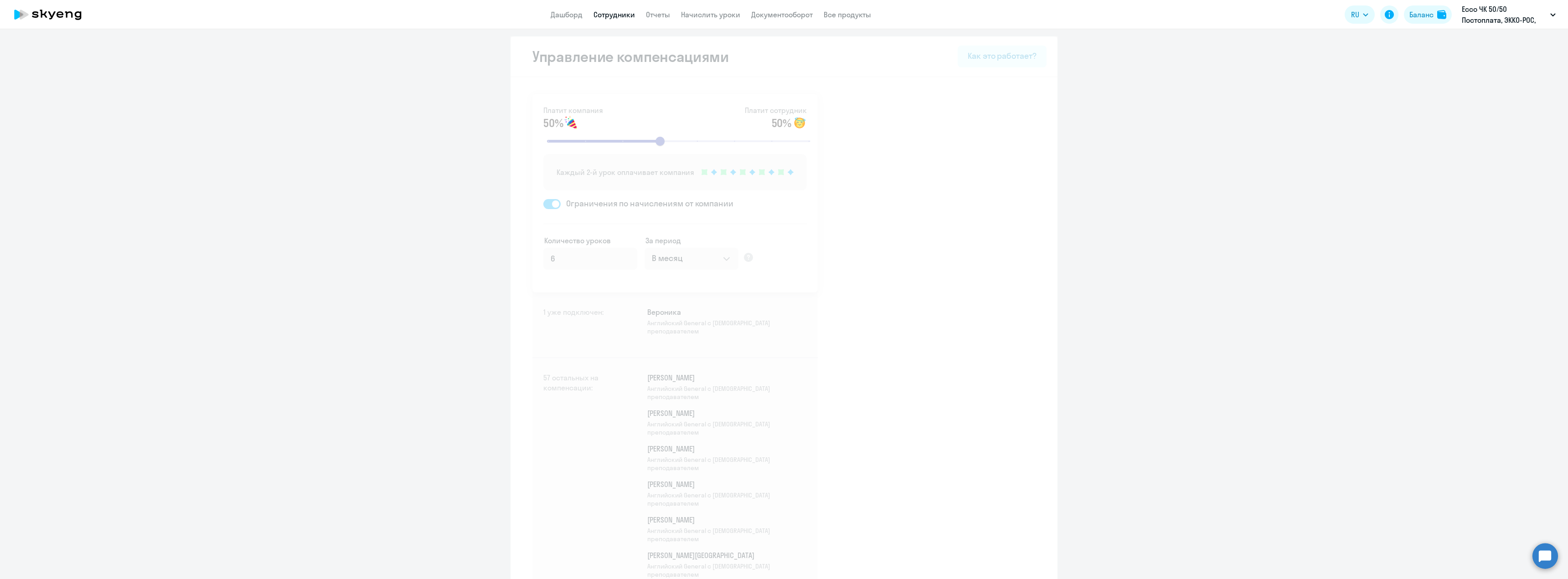
select select "30"
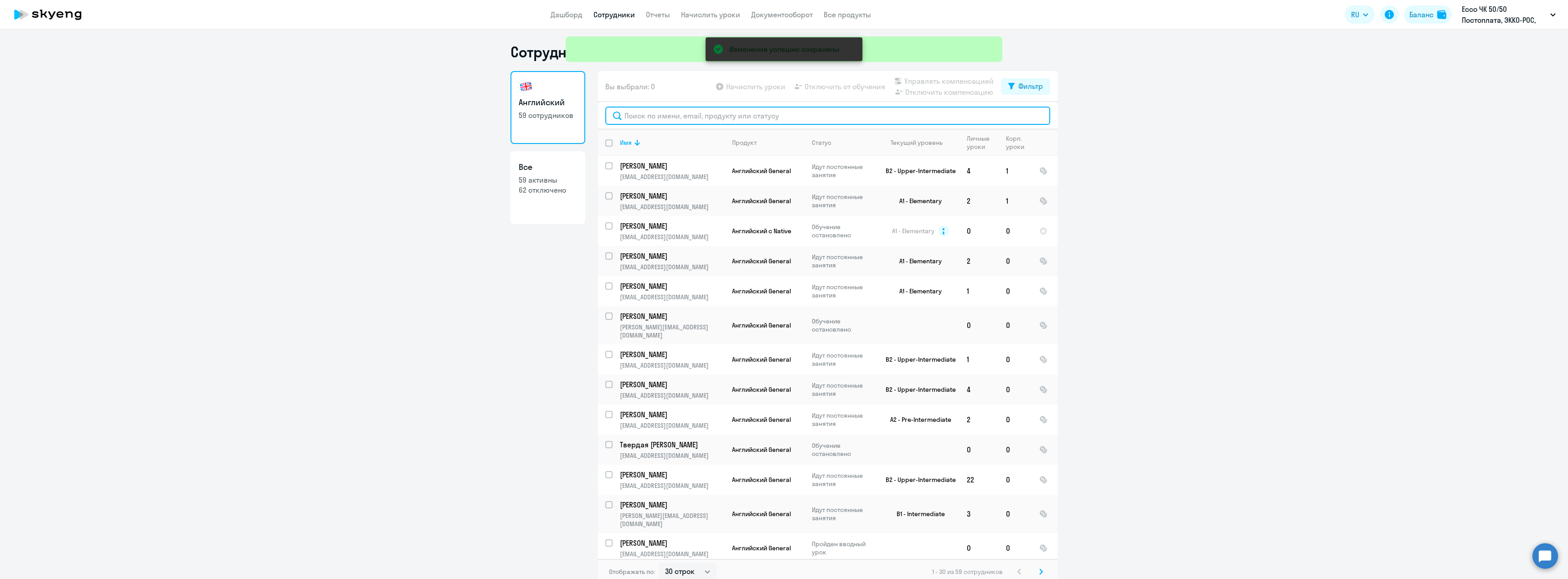
click at [683, 114] on input "text" at bounding box center [827, 116] width 445 height 18
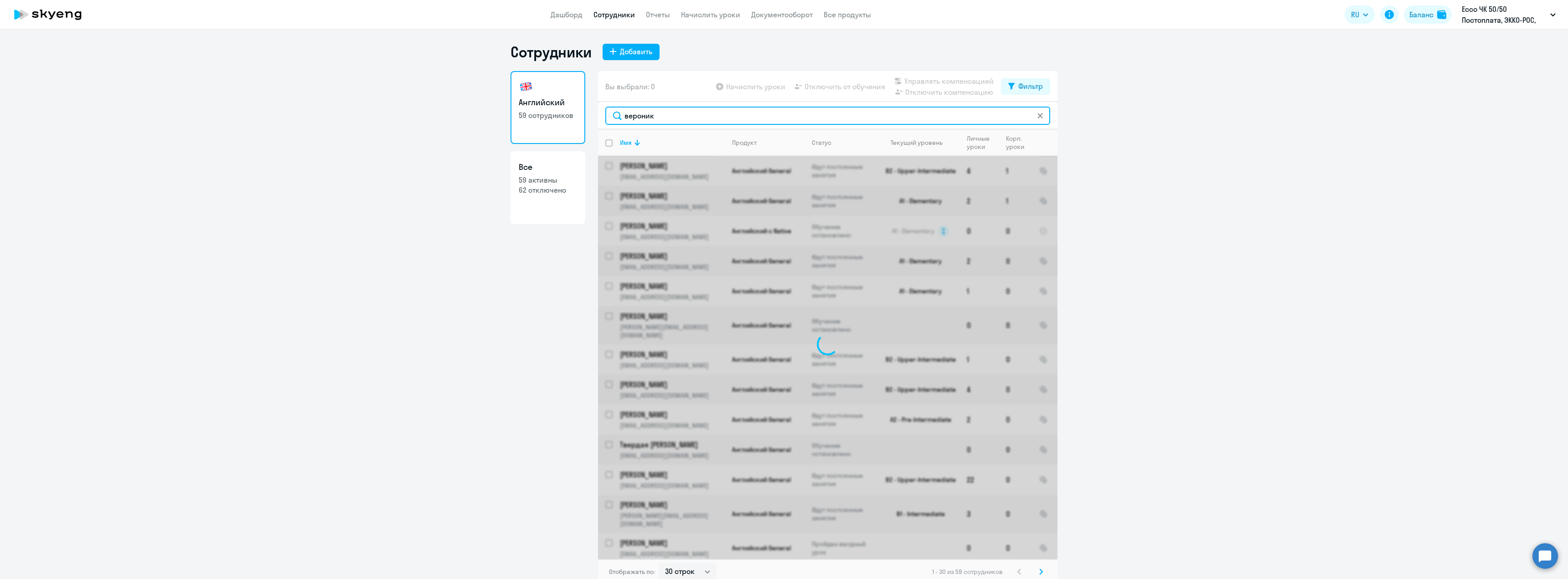
type input "вероника"
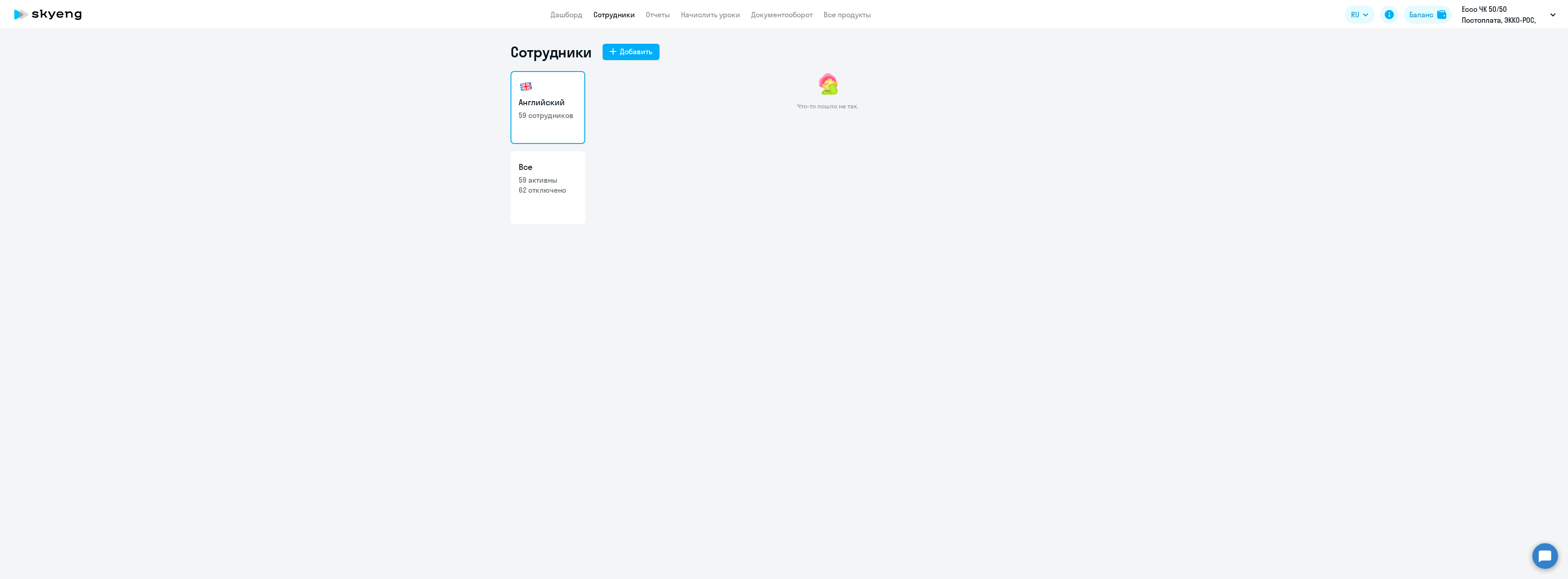
click at [552, 102] on h3 "Английский" at bounding box center [548, 102] width 58 height 12
drag, startPoint x: 580, startPoint y: 99, endPoint x: 555, endPoint y: 98, distance: 25.0
click at [580, 99] on link "Английский 59 сотрудников" at bounding box center [548, 108] width 75 height 73
click at [551, 99] on h3 "Английский" at bounding box center [548, 102] width 58 height 12
click at [609, 14] on link "Сотрудники" at bounding box center [614, 14] width 41 height 9
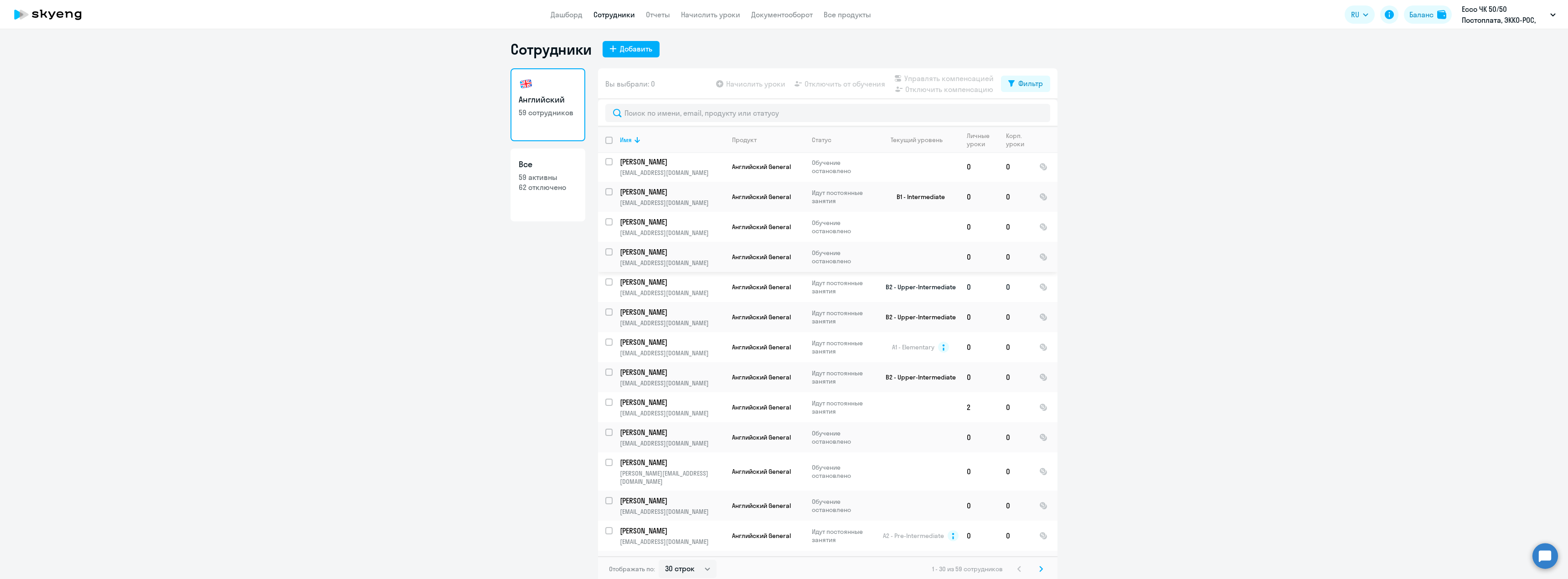
scroll to position [5, 0]
click at [690, 563] on select "30 строк 50 строк 100 строк" at bounding box center [687, 566] width 58 height 18
select select "100"
click at [659, 557] on select "30 строк 50 строк 100 строк" at bounding box center [687, 566] width 58 height 18
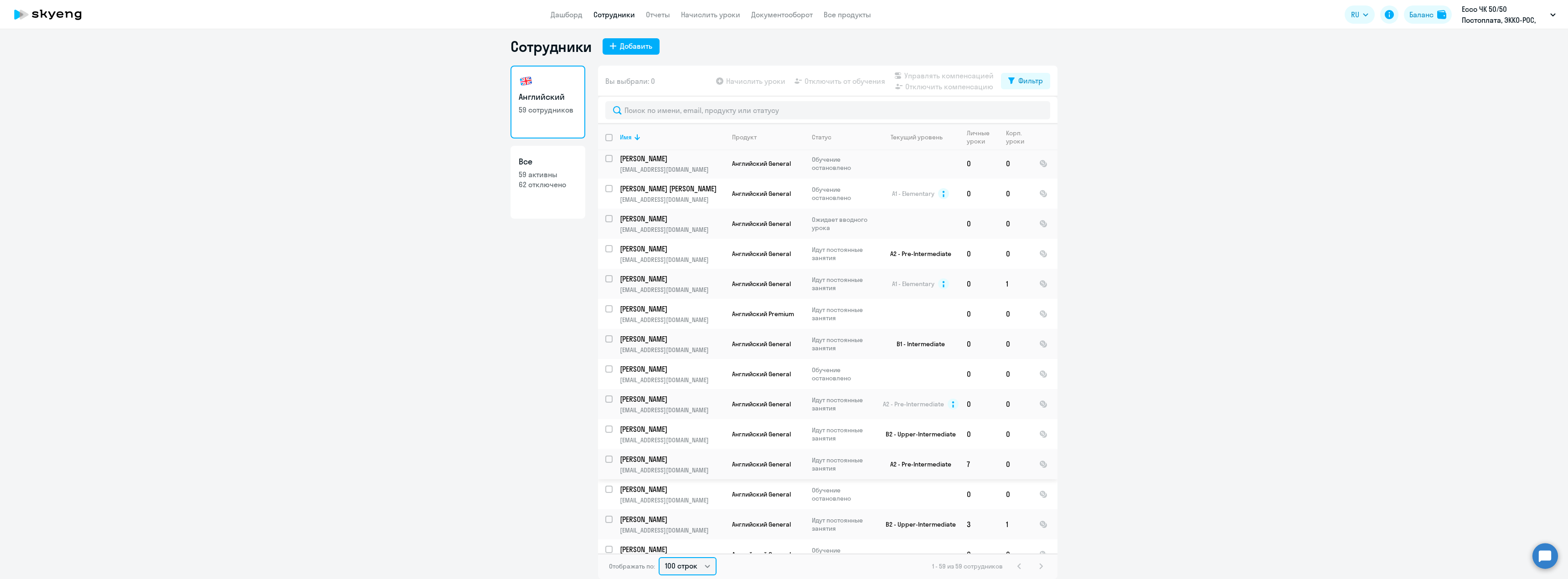
scroll to position [1393, 0]
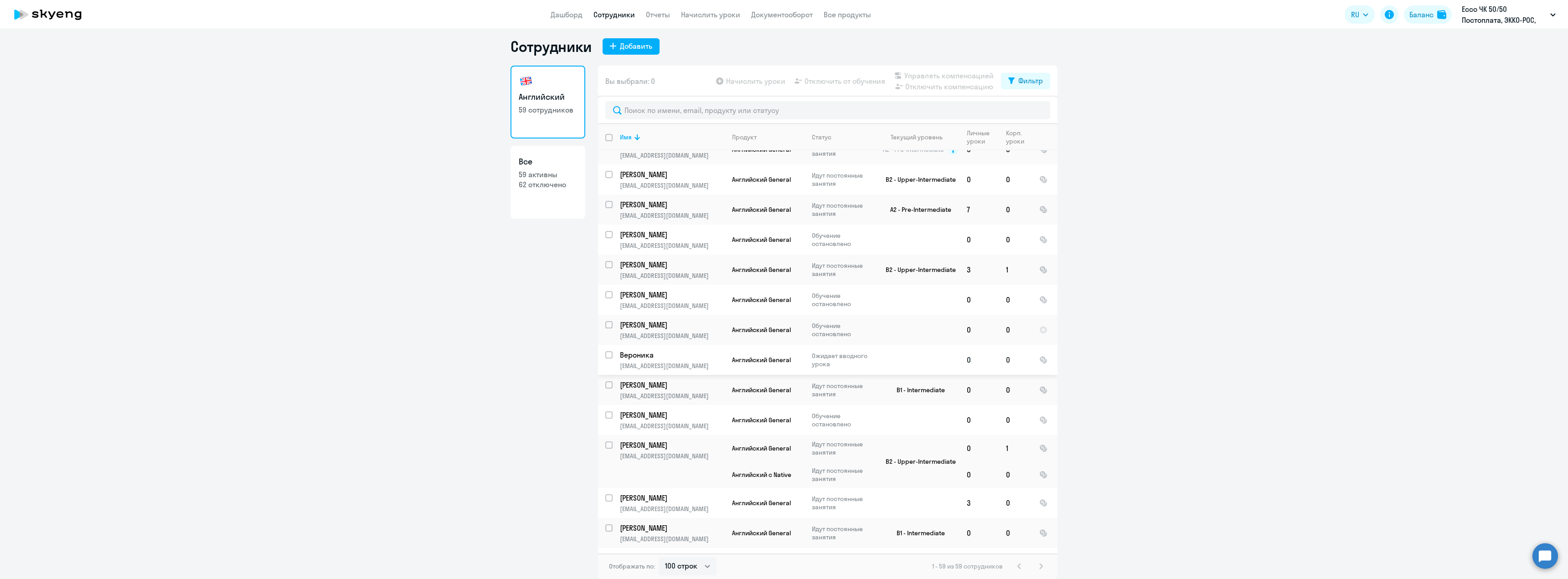
click at [605, 351] on input "select row 42122904" at bounding box center [614, 360] width 18 height 18
checkbox input "true"
click at [640, 350] on p "Вероника" at bounding box center [671, 355] width 103 height 10
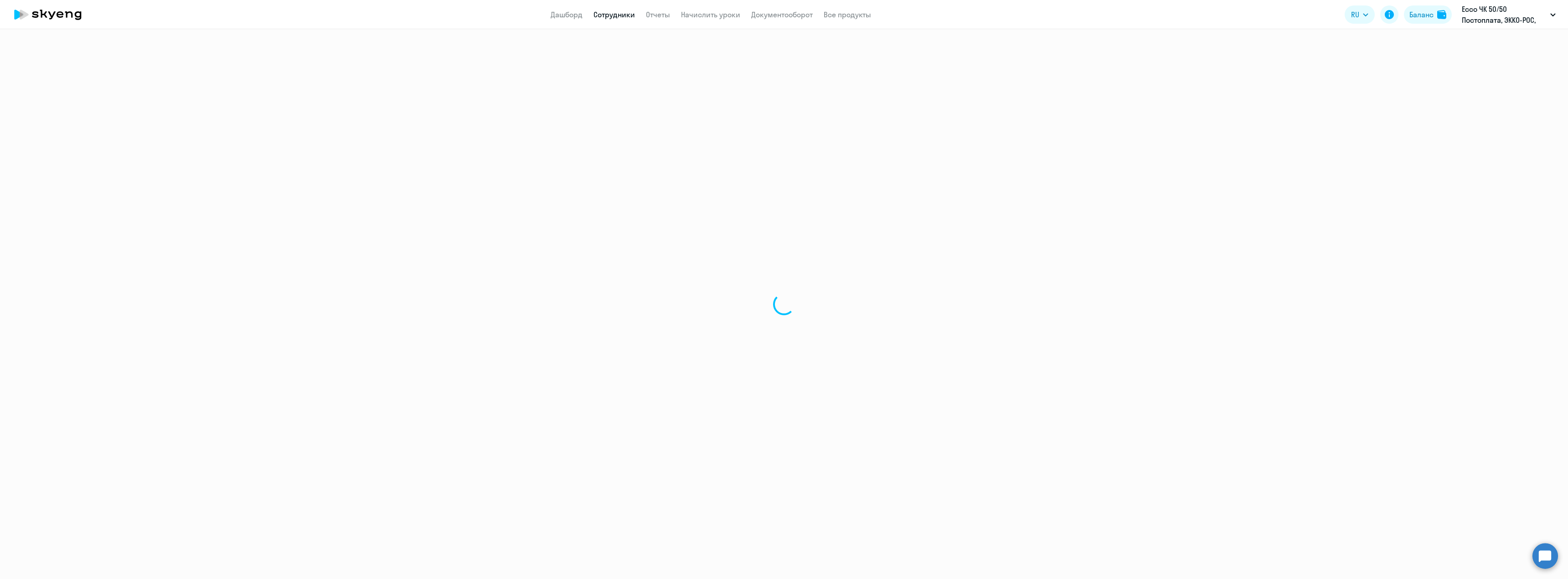
select select "english"
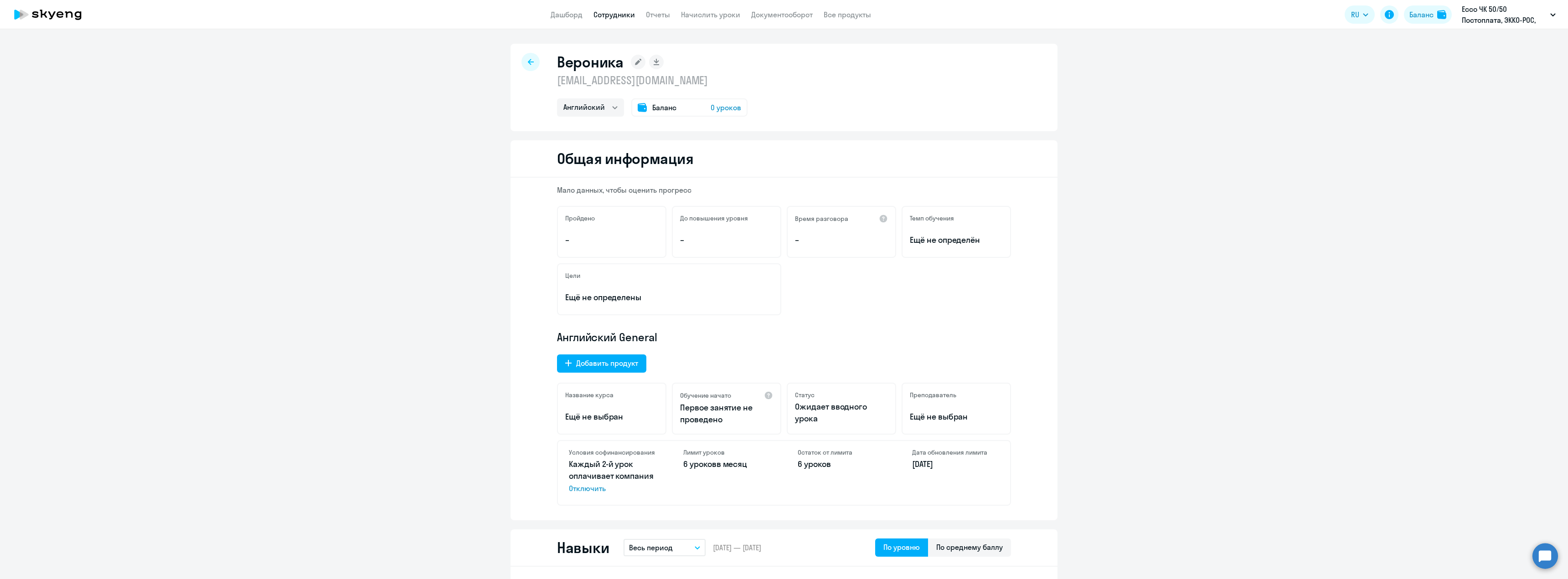
click at [634, 61] on rect at bounding box center [638, 62] width 15 height 15
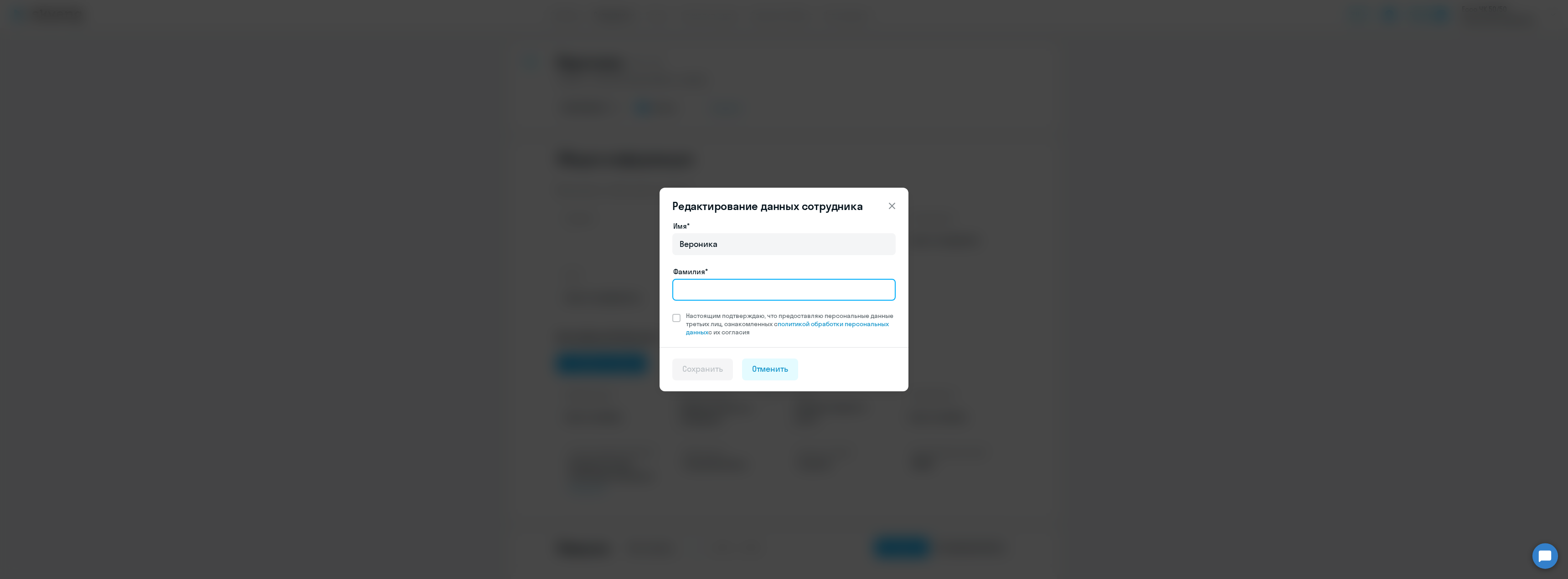
click at [698, 286] on input "Фамилия*" at bounding box center [784, 290] width 223 height 22
type input "Таранда"
click at [678, 317] on span at bounding box center [676, 317] width 8 height 8
click at [673, 311] on input "Настоящим подтверждаю, что предоставляю персональные данные третьих лиц, ознако…" at bounding box center [672, 311] width 1 height 1
checkbox input "true"
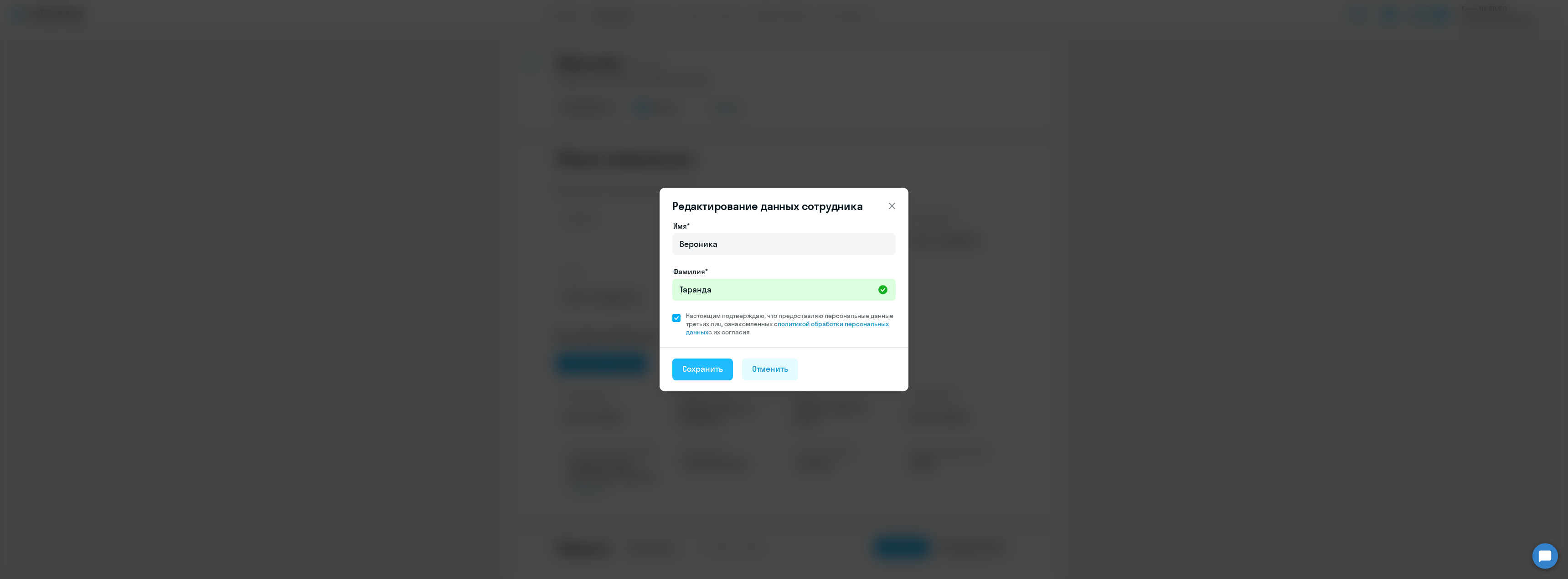
click at [694, 365] on div "Сохранить" at bounding box center [702, 369] width 41 height 12
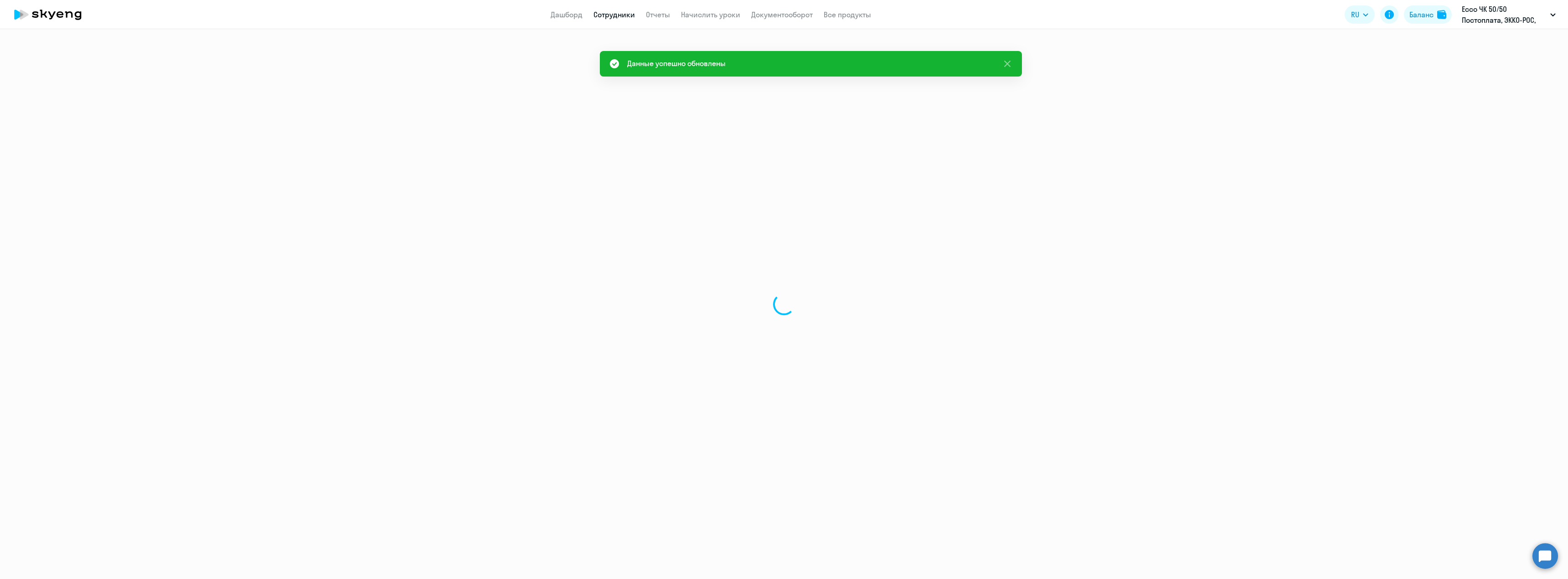
select select "english"
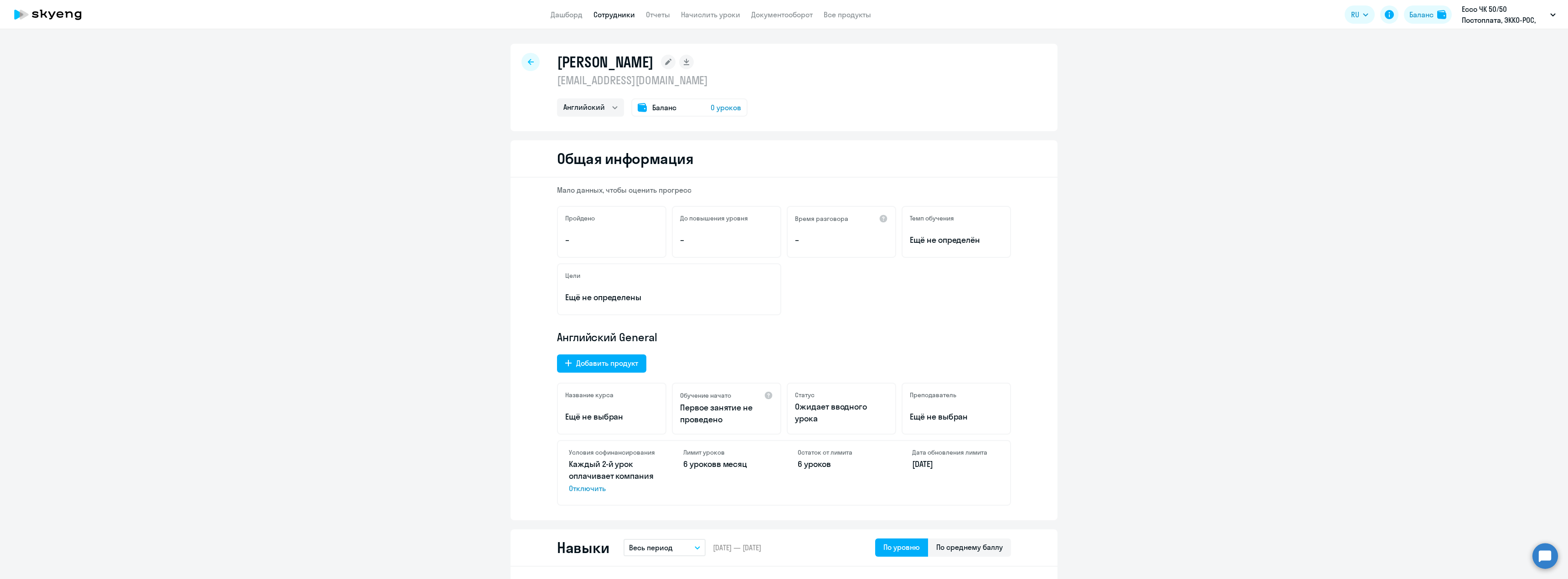
click at [611, 12] on link "Сотрудники" at bounding box center [614, 14] width 41 height 9
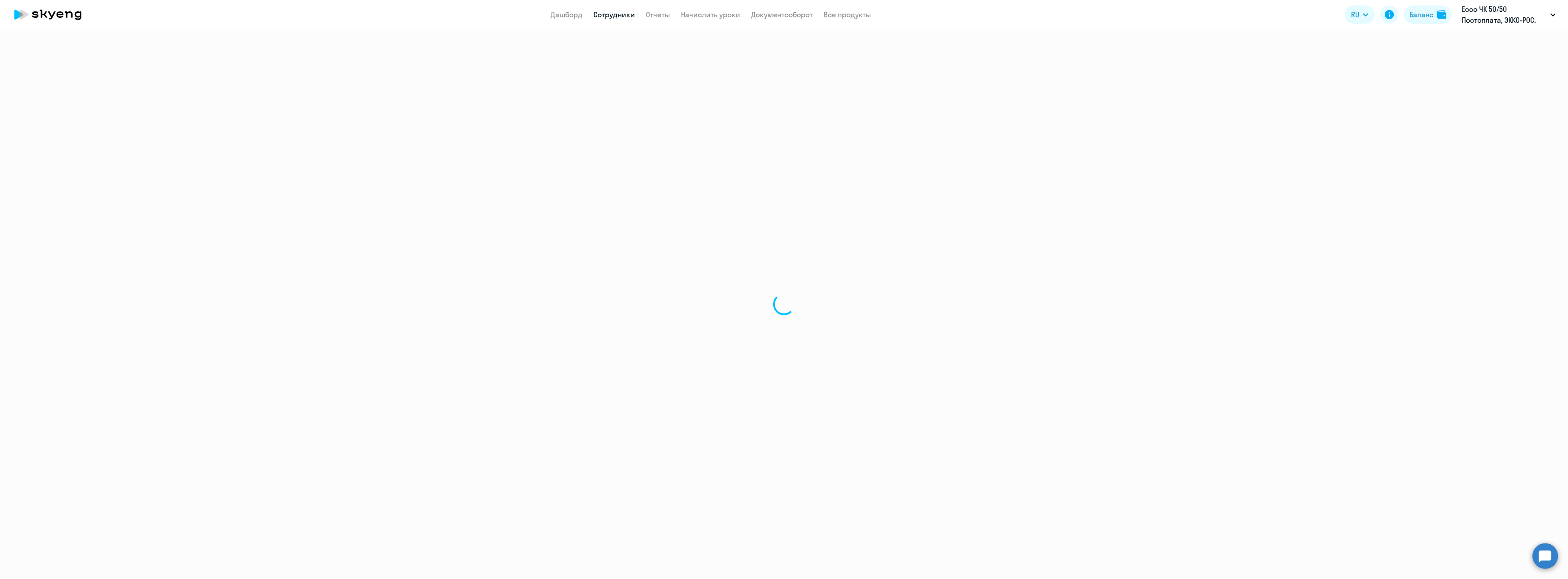
select select "30"
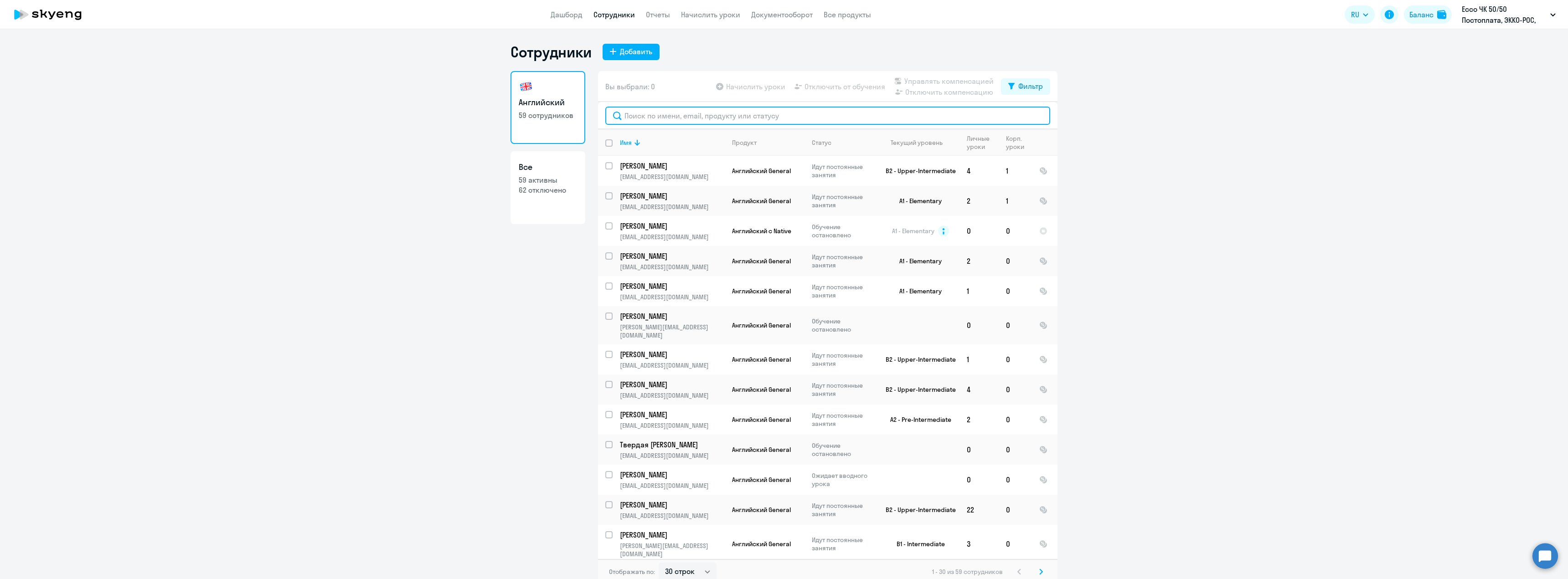
click at [677, 117] on input "text" at bounding box center [827, 116] width 445 height 18
type input "таран"
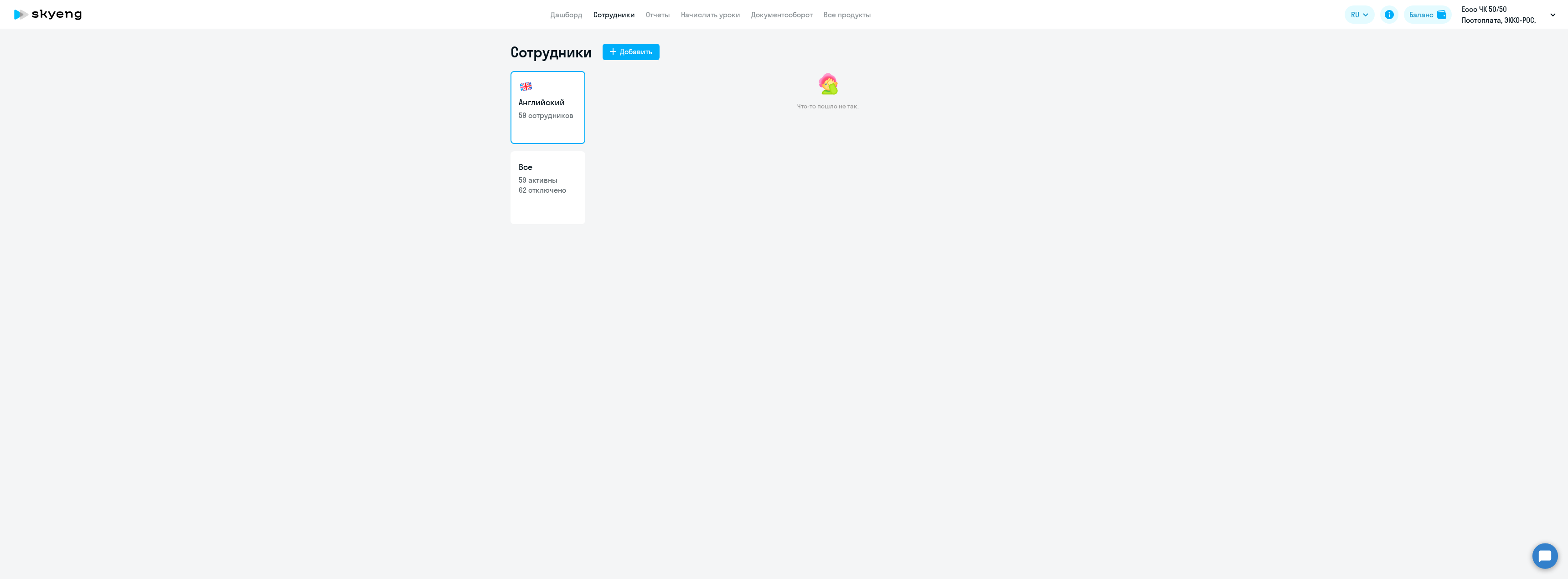
click at [564, 104] on h3 "Английский" at bounding box center [548, 102] width 58 height 12
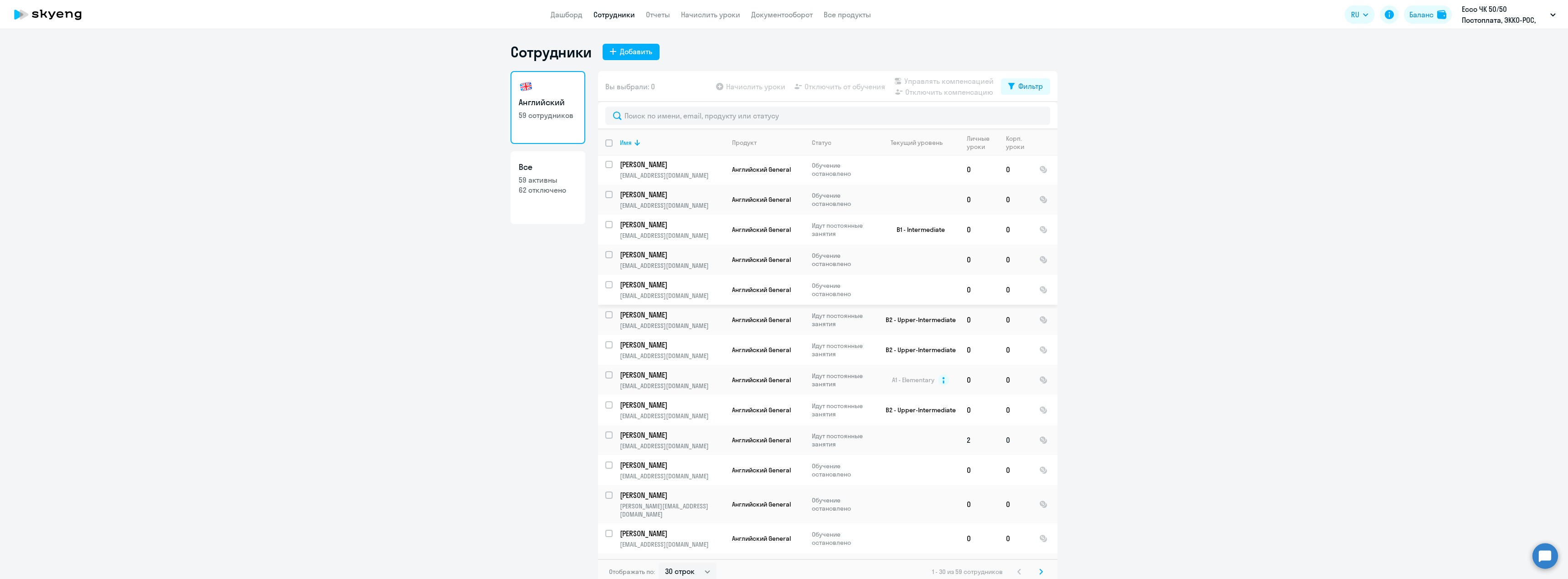
scroll to position [5, 0]
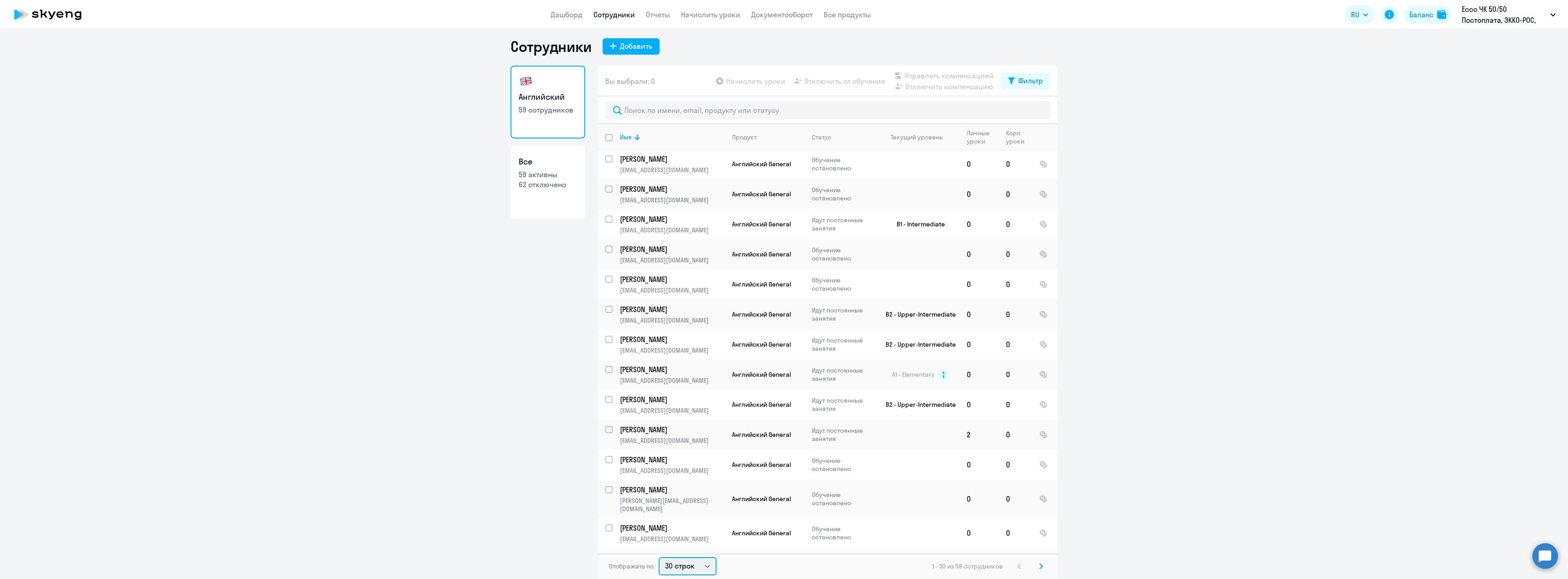
click at [687, 564] on select "30 строк 50 строк 100 строк" at bounding box center [687, 566] width 58 height 18
select select "50"
click at [659, 557] on select "30 строк 50 строк 100 строк" at bounding box center [687, 566] width 58 height 18
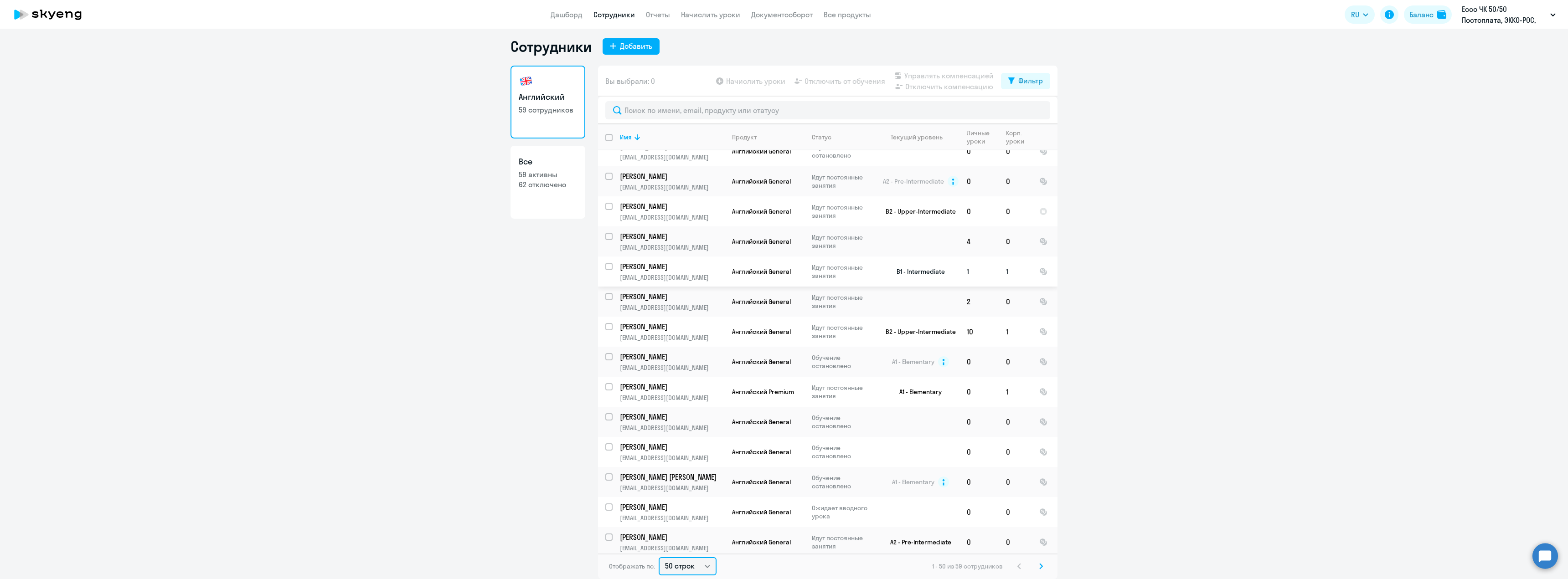
scroll to position [911, 0]
